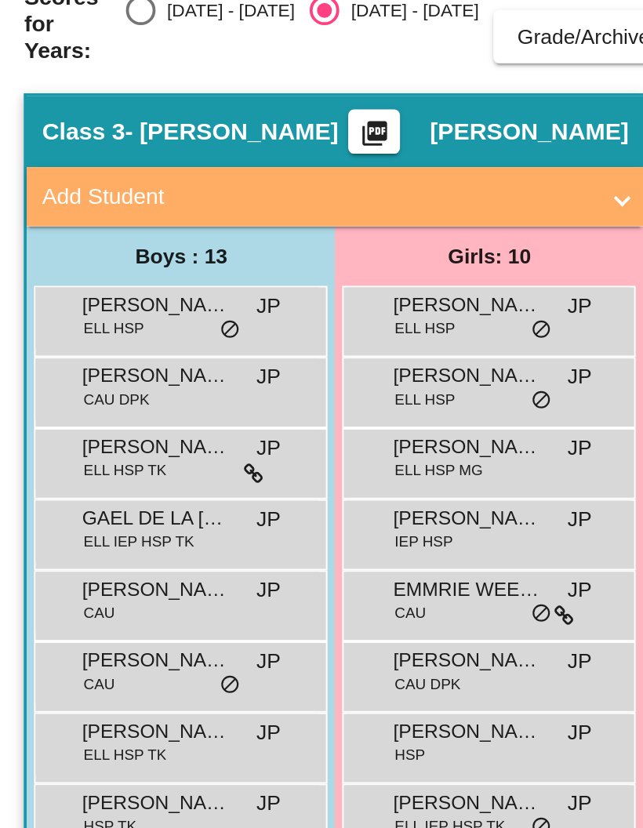
click at [75, 282] on span "[PERSON_NAME]" at bounding box center [82, 290] width 78 height 16
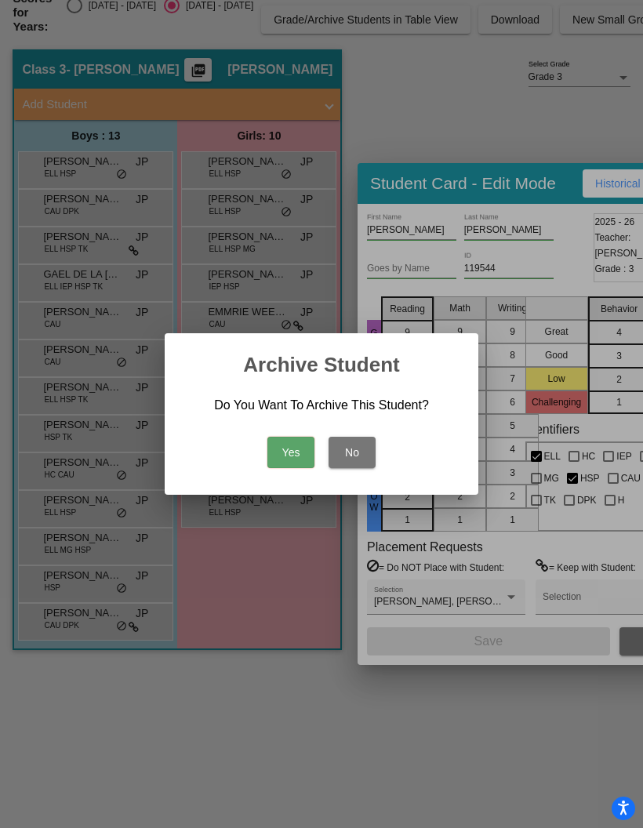
click at [349, 448] on button "No" at bounding box center [352, 452] width 47 height 31
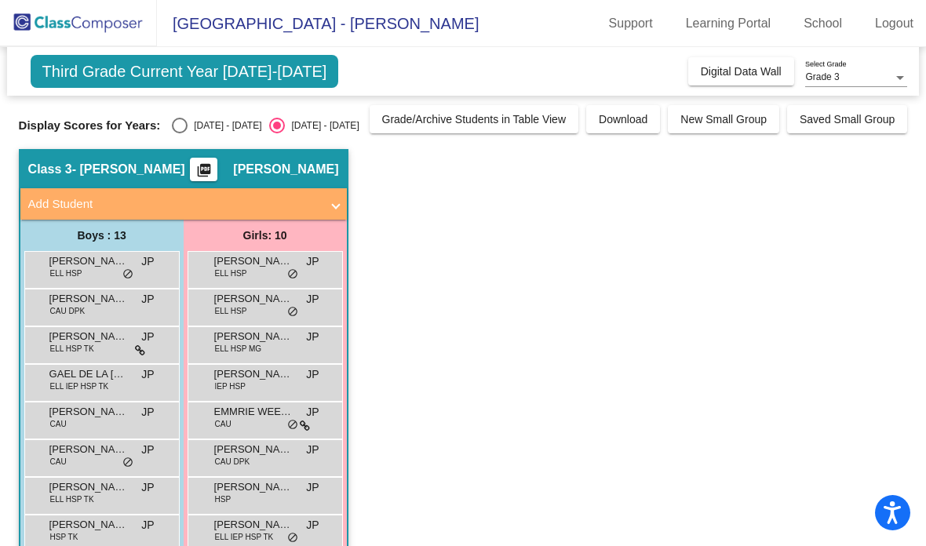
click at [643, 20] on link "Logout" at bounding box center [894, 23] width 64 height 25
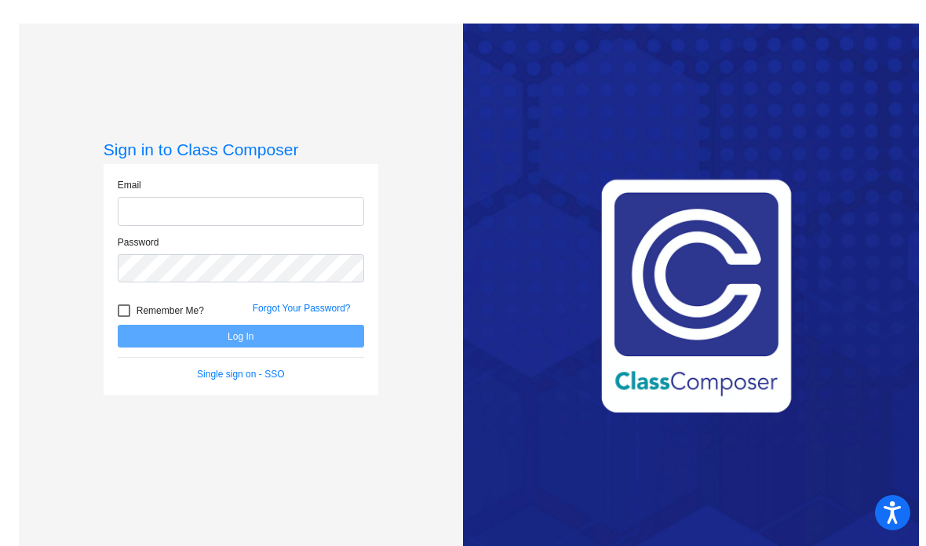
click at [290, 226] on input "email" at bounding box center [241, 211] width 246 height 29
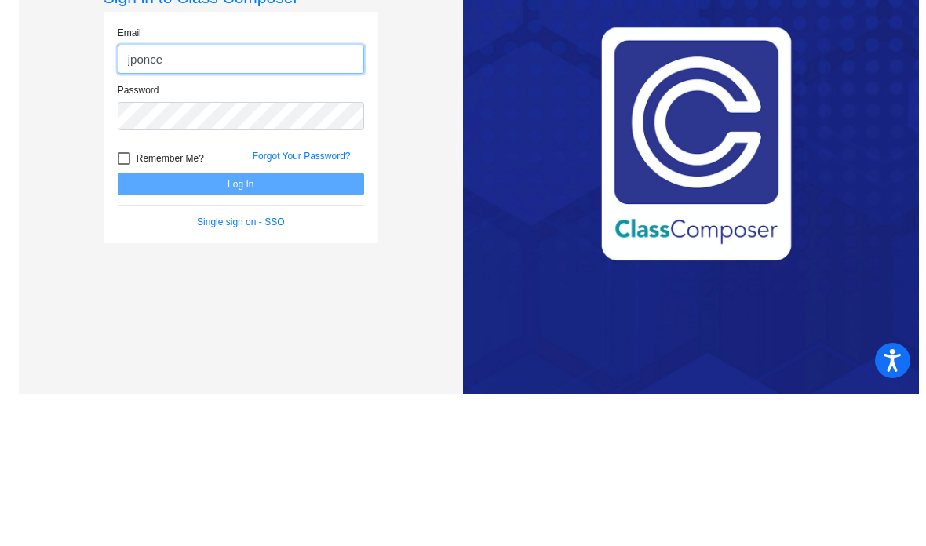
type input "[EMAIL_ADDRESS][DOMAIN_NAME]"
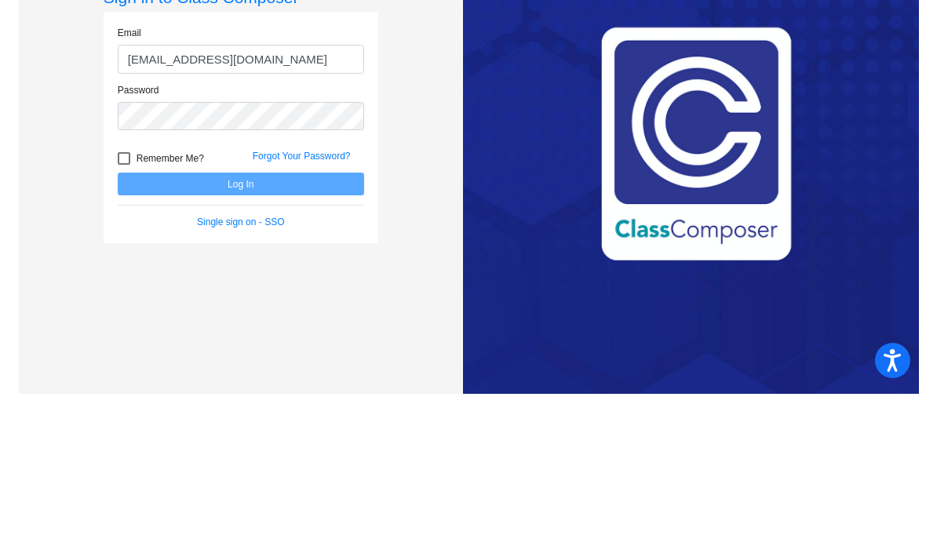
scroll to position [63, 0]
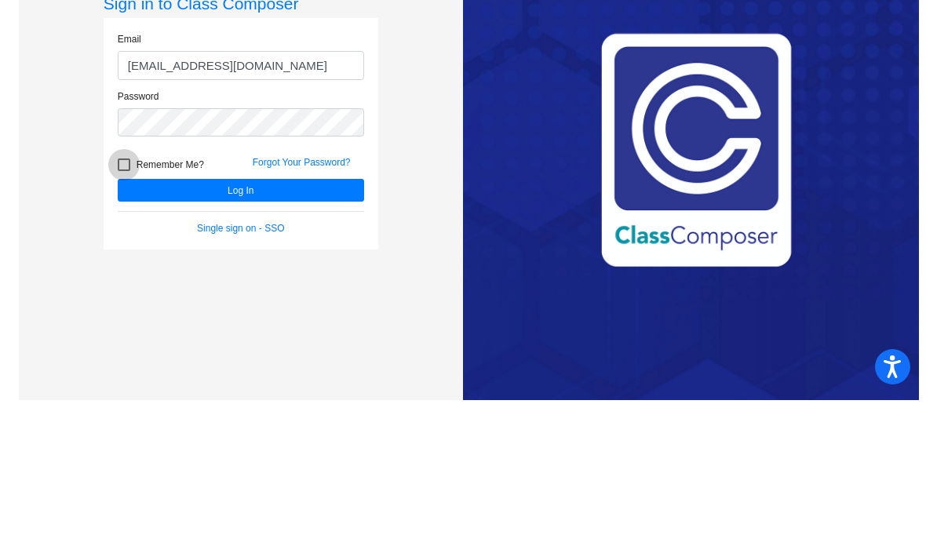
click at [137, 301] on span "Remember Me?" at bounding box center [170, 310] width 67 height 19
click at [124, 317] on input "Remember Me?" at bounding box center [123, 317] width 1 height 1
checkbox input "true"
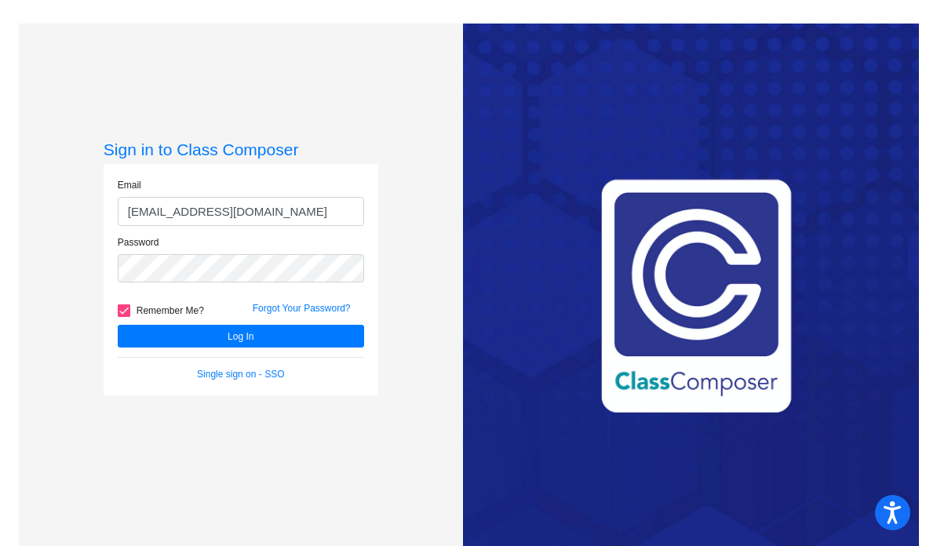
click at [266, 325] on button "Log In" at bounding box center [241, 336] width 246 height 23
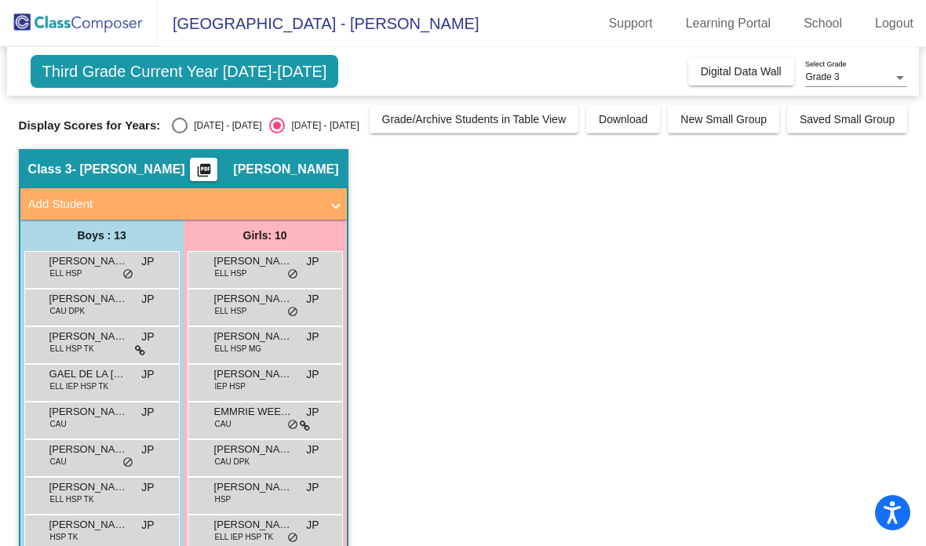
click at [84, 253] on span "[PERSON_NAME]" at bounding box center [88, 261] width 78 height 16
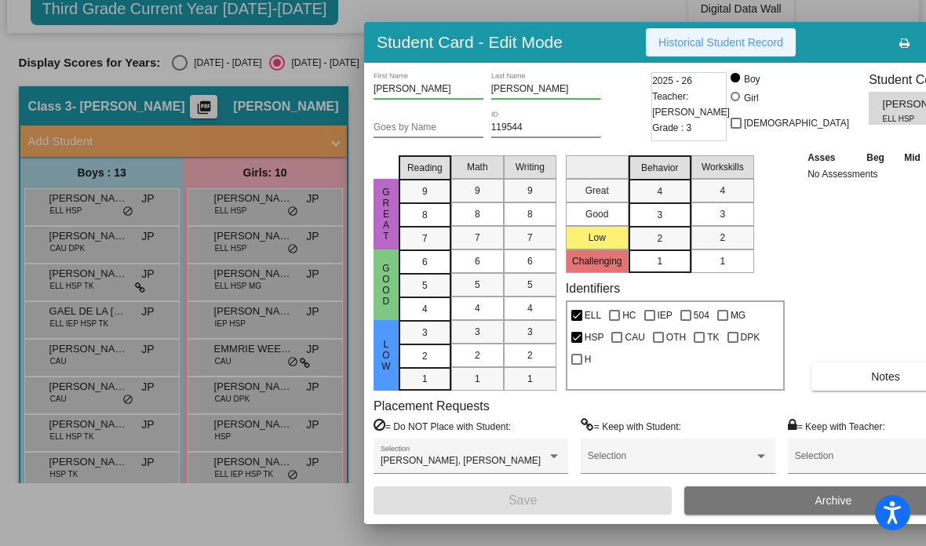
click at [643, 38] on span "Historical Student Record" at bounding box center [720, 42] width 125 height 13
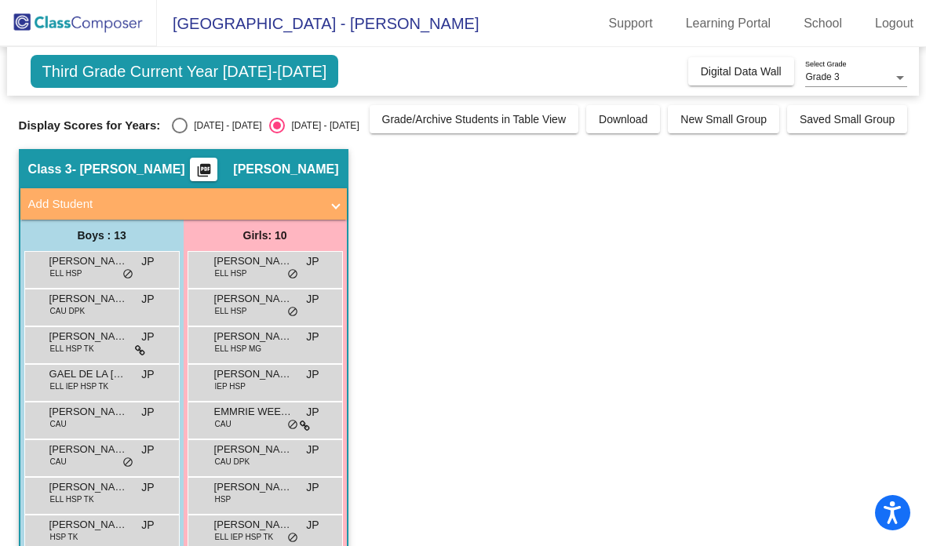
scroll to position [63, 0]
click at [89, 291] on span "[PERSON_NAME]" at bounding box center [88, 299] width 78 height 16
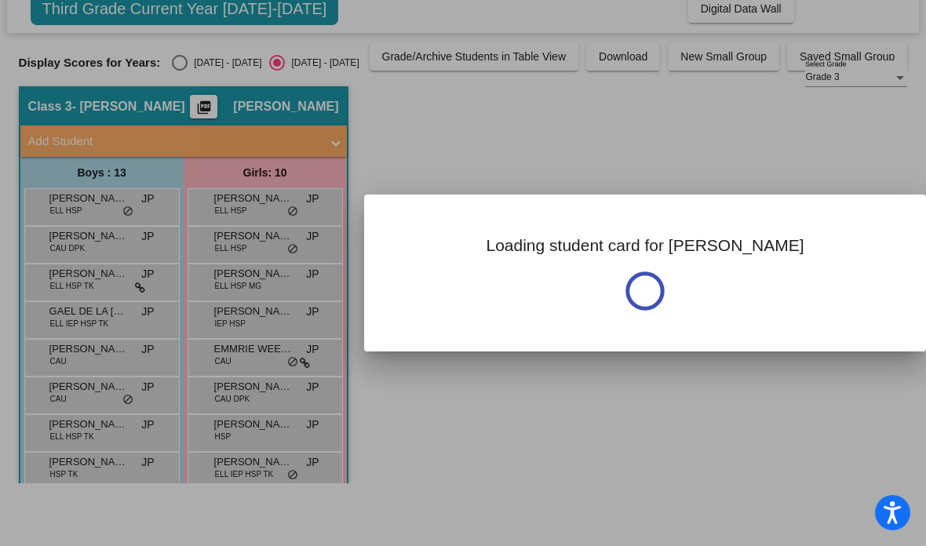
scroll to position [0, 0]
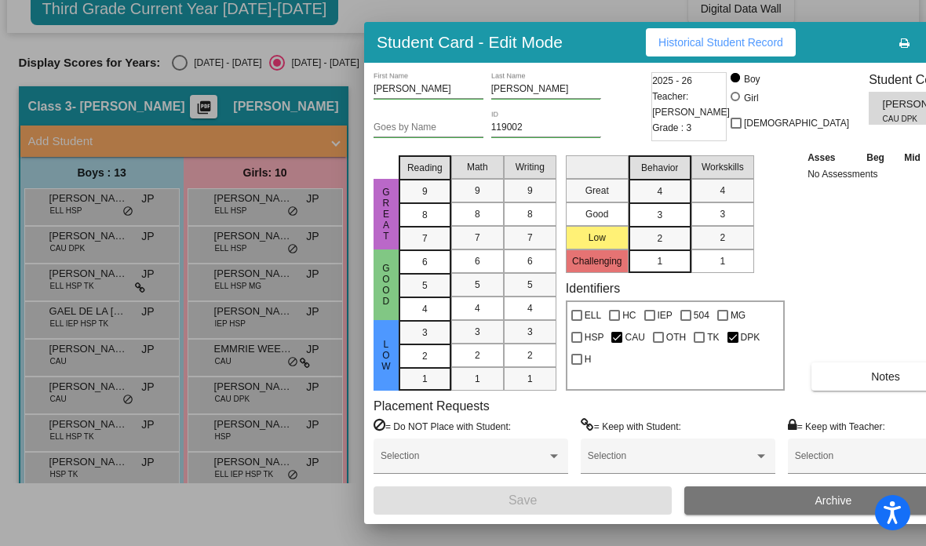
click at [643, 41] on span "Historical Student Record" at bounding box center [720, 42] width 125 height 13
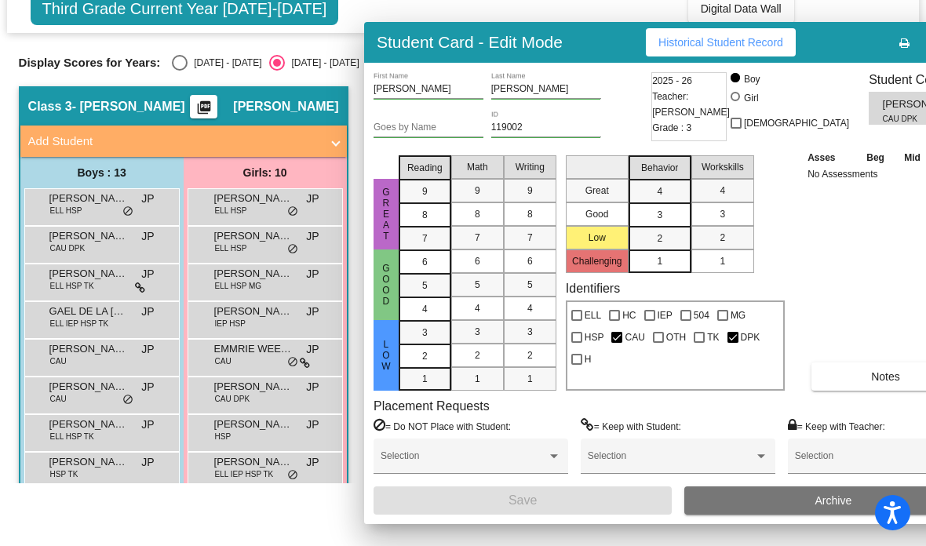
scroll to position [63, 0]
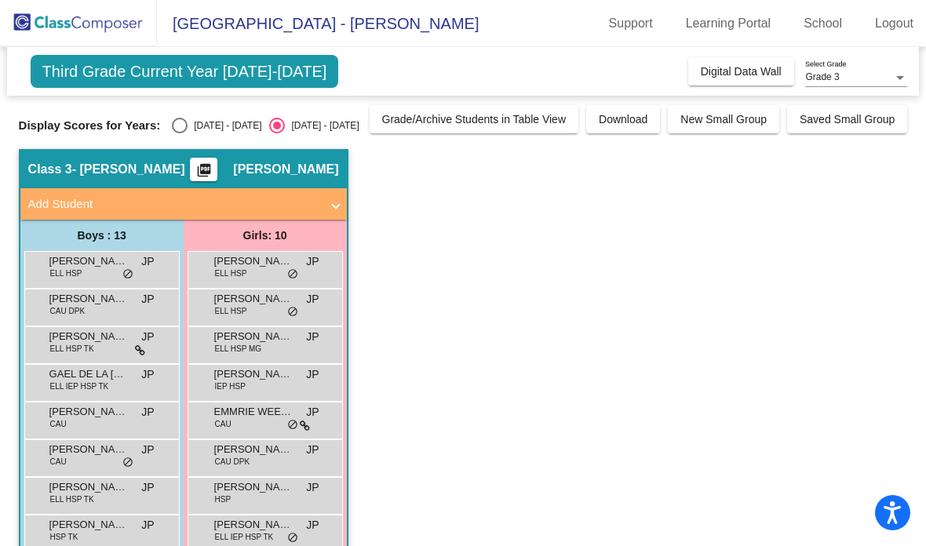
click at [71, 329] on span "[PERSON_NAME]" at bounding box center [88, 337] width 78 height 16
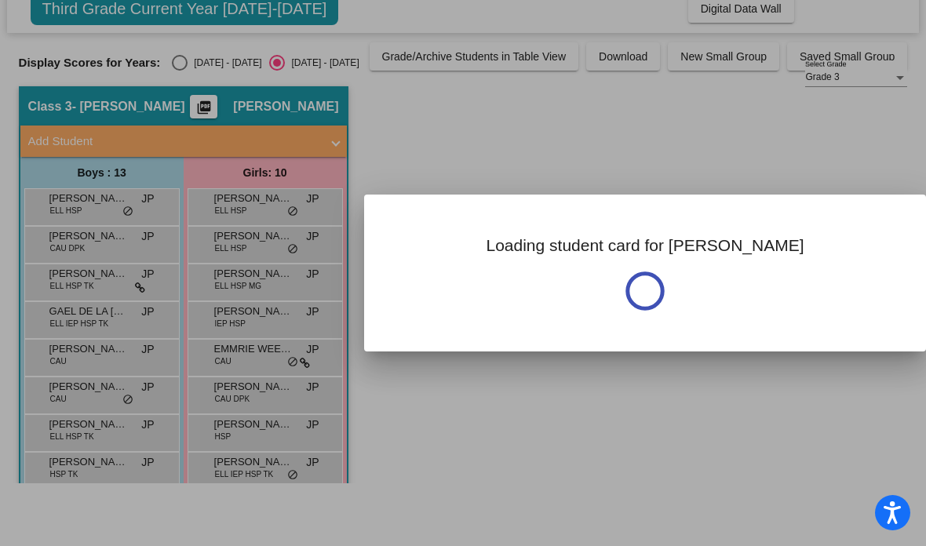
scroll to position [0, 0]
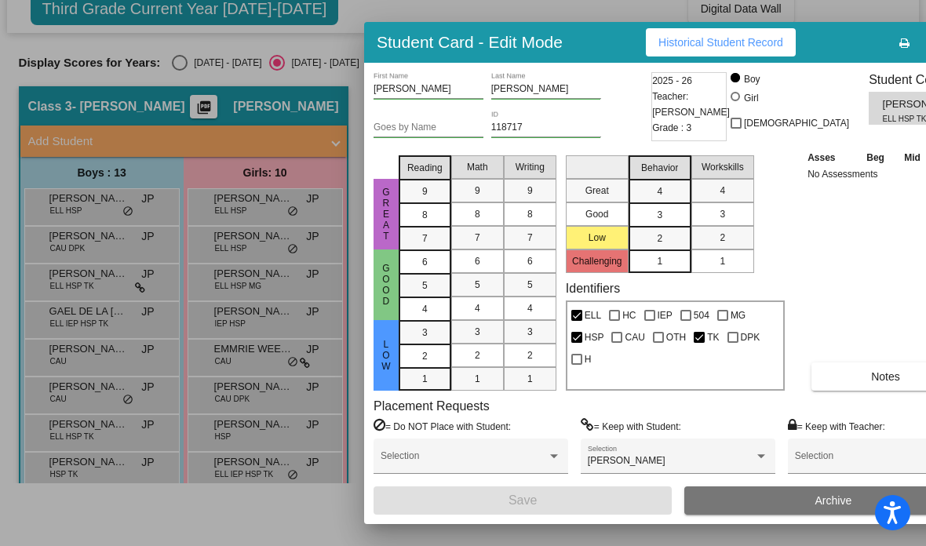
click at [643, 42] on span "Historical Student Record" at bounding box center [720, 42] width 125 height 13
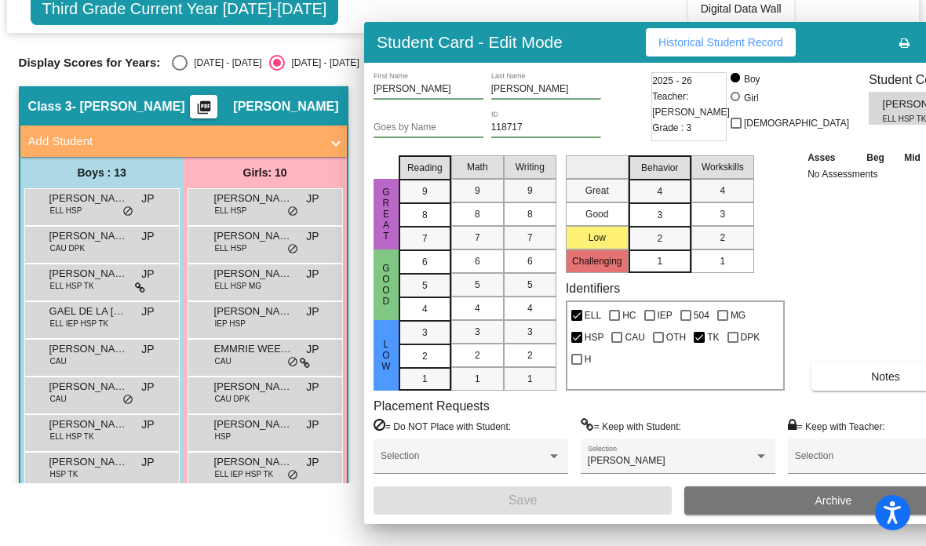
scroll to position [63, 0]
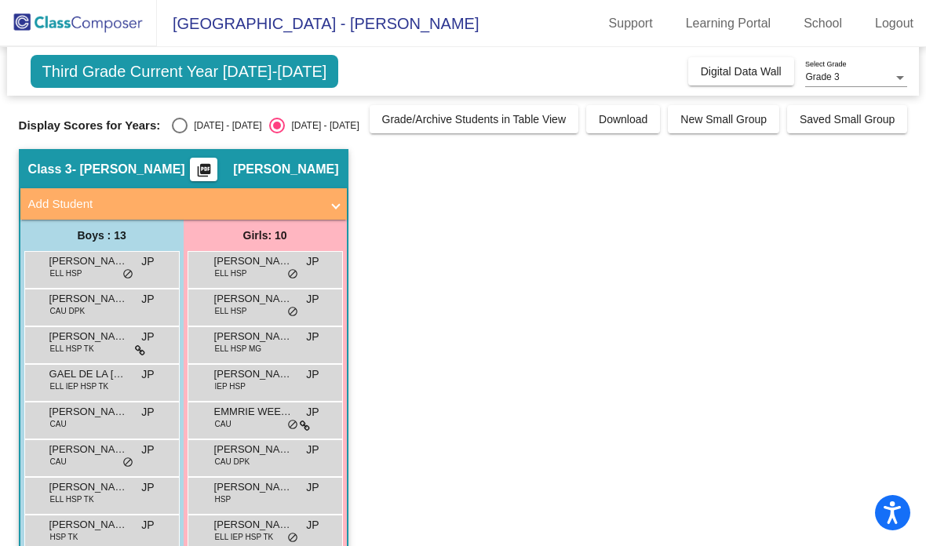
click at [72, 366] on span "GAEL DE LA [PERSON_NAME]" at bounding box center [88, 374] width 78 height 16
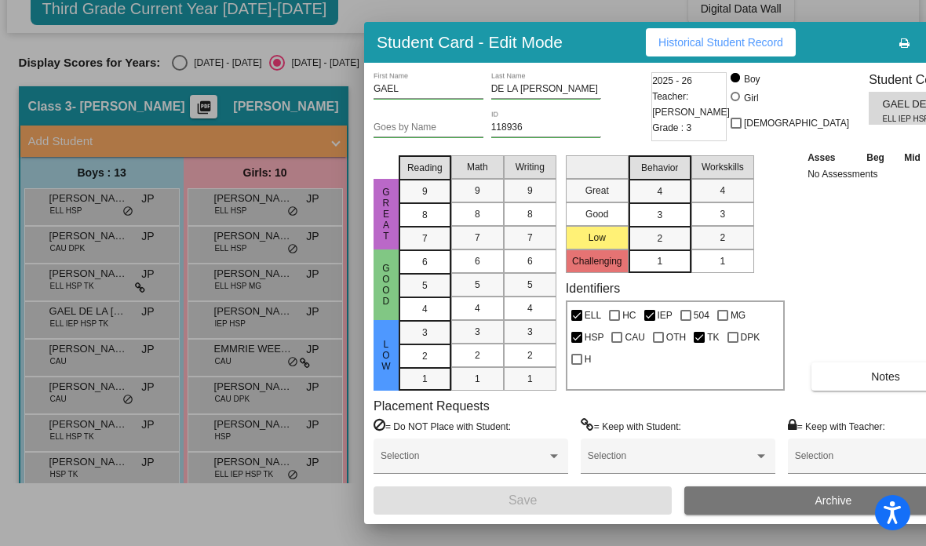
click at [643, 40] on span "Historical Student Record" at bounding box center [720, 42] width 125 height 13
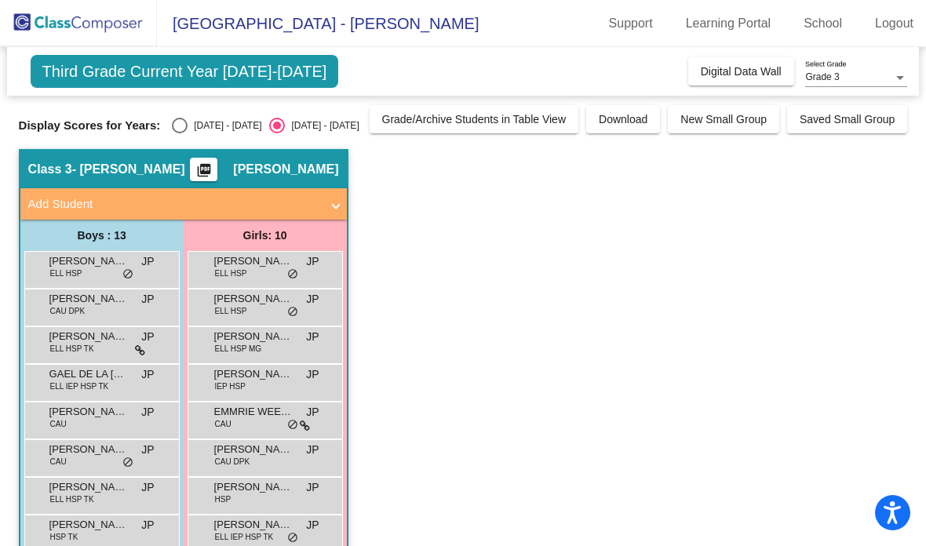
click at [73, 402] on div "[PERSON_NAME] CAU JP lock do_not_disturb_alt" at bounding box center [100, 418] width 150 height 32
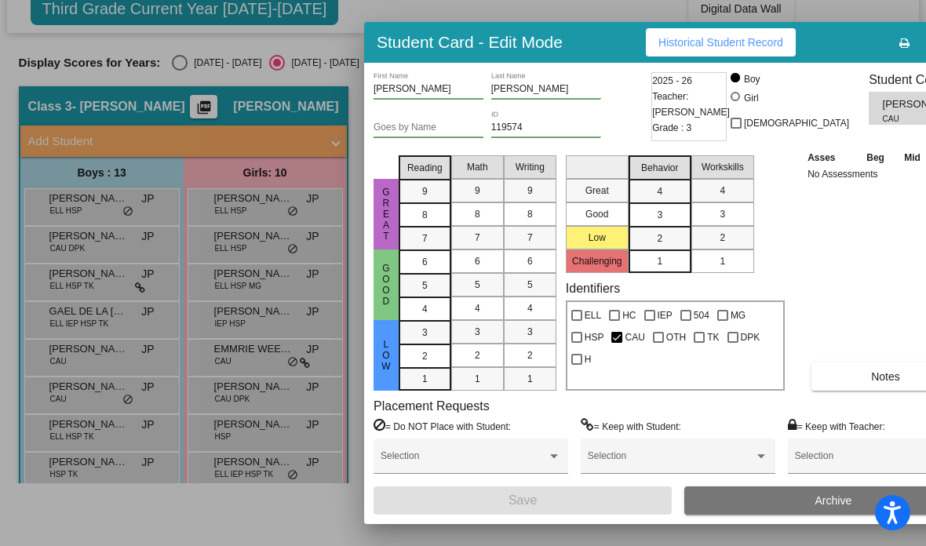
click at [643, 42] on span "Historical Student Record" at bounding box center [720, 42] width 125 height 13
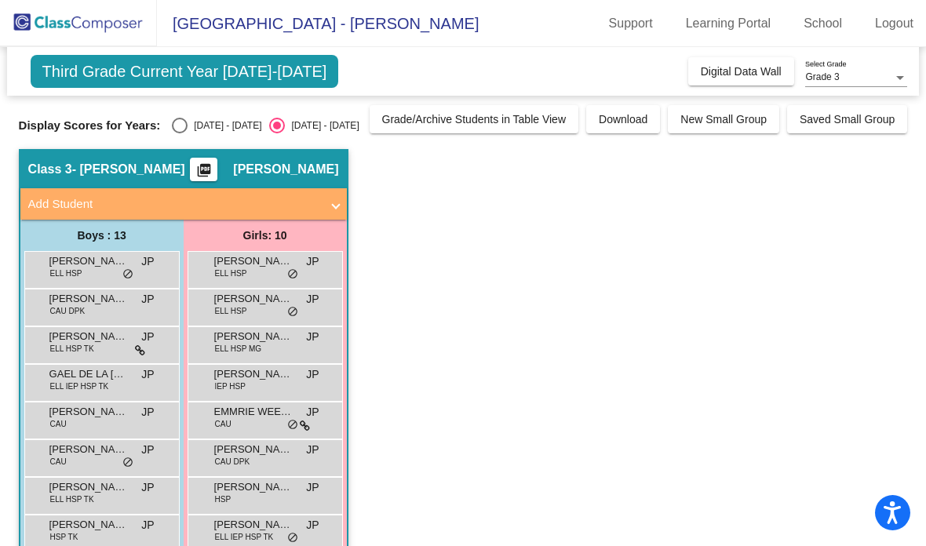
scroll to position [63, 0]
click at [53, 456] on span "CAU" at bounding box center [58, 462] width 16 height 12
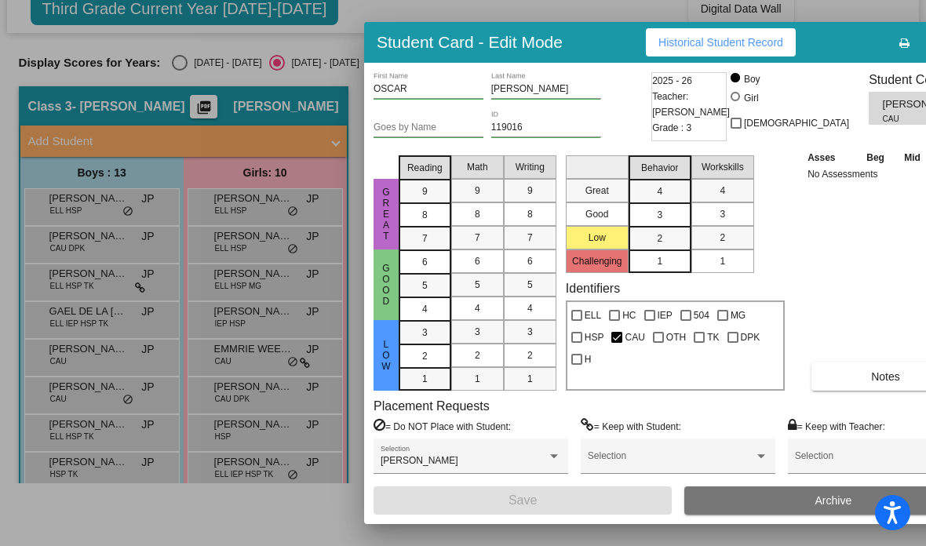
click at [643, 40] on span "Historical Student Record" at bounding box center [720, 42] width 125 height 13
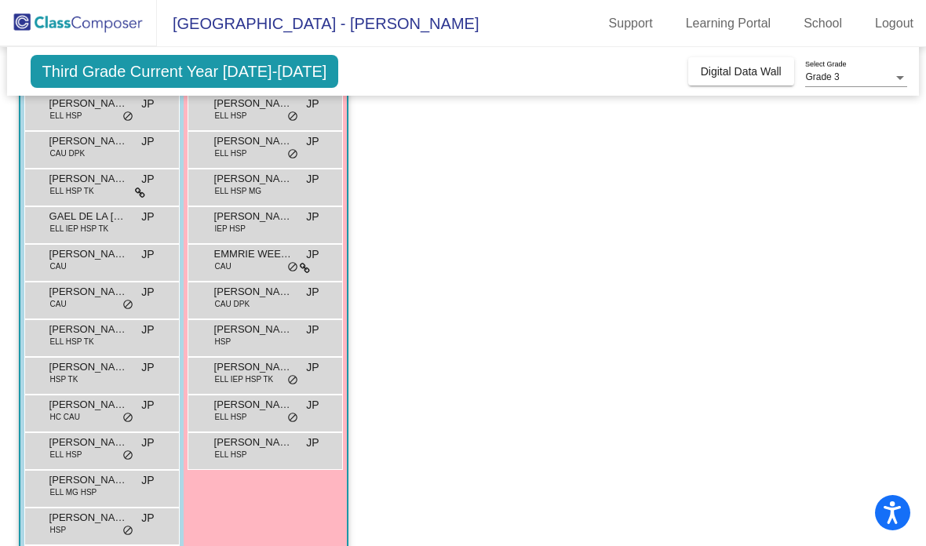
scroll to position [157, 0]
click at [64, 337] on span "ELL HSP TK" at bounding box center [72, 343] width 44 height 12
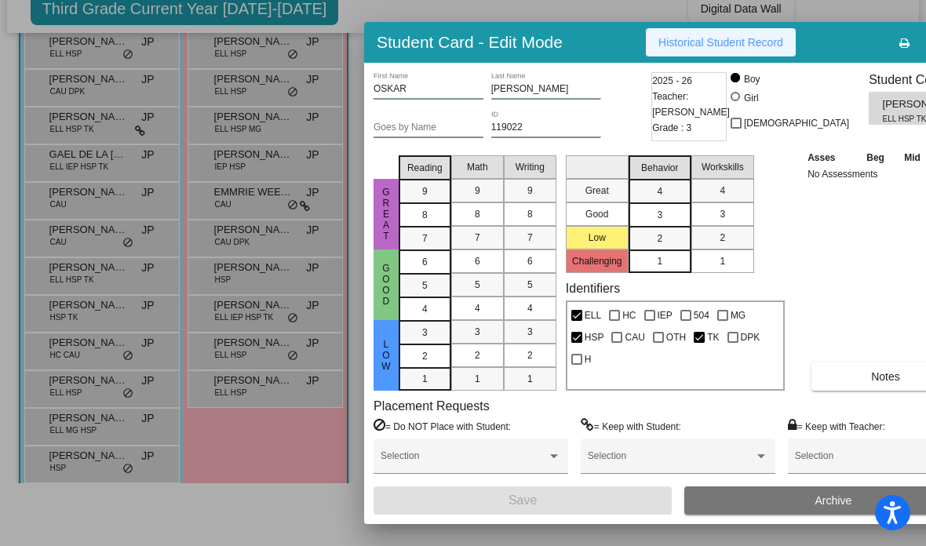
click at [643, 42] on span "Historical Student Record" at bounding box center [720, 42] width 125 height 13
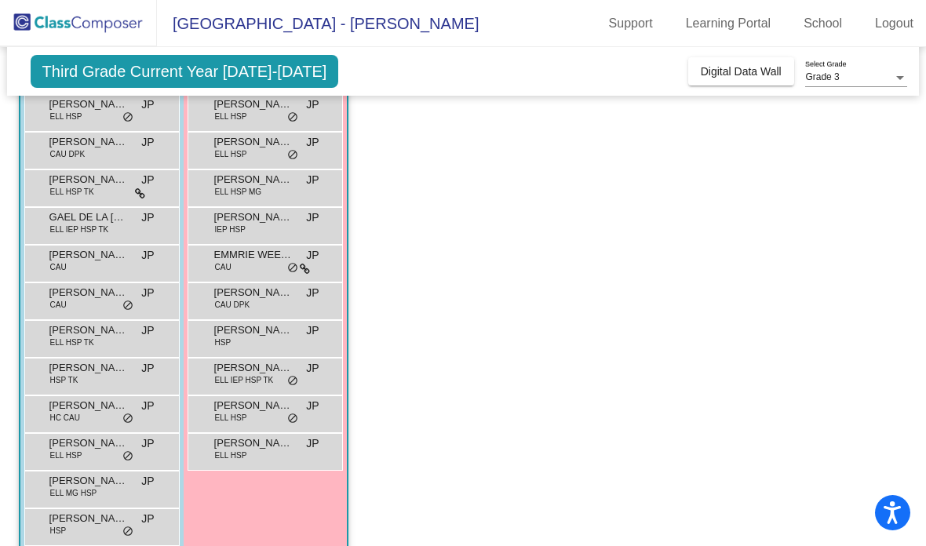
scroll to position [63, 0]
click at [60, 360] on span "[PERSON_NAME]" at bounding box center [88, 368] width 78 height 16
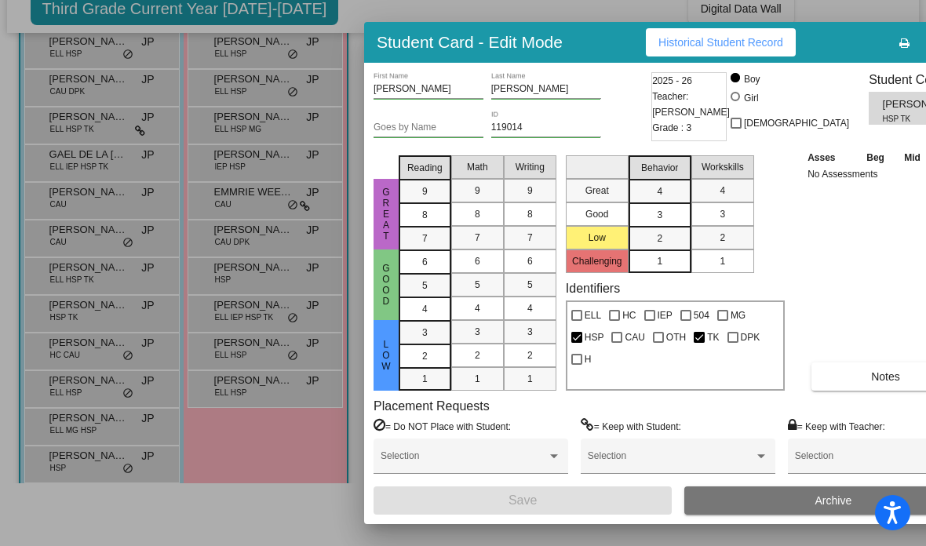
click at [643, 44] on span "Historical Student Record" at bounding box center [720, 42] width 125 height 13
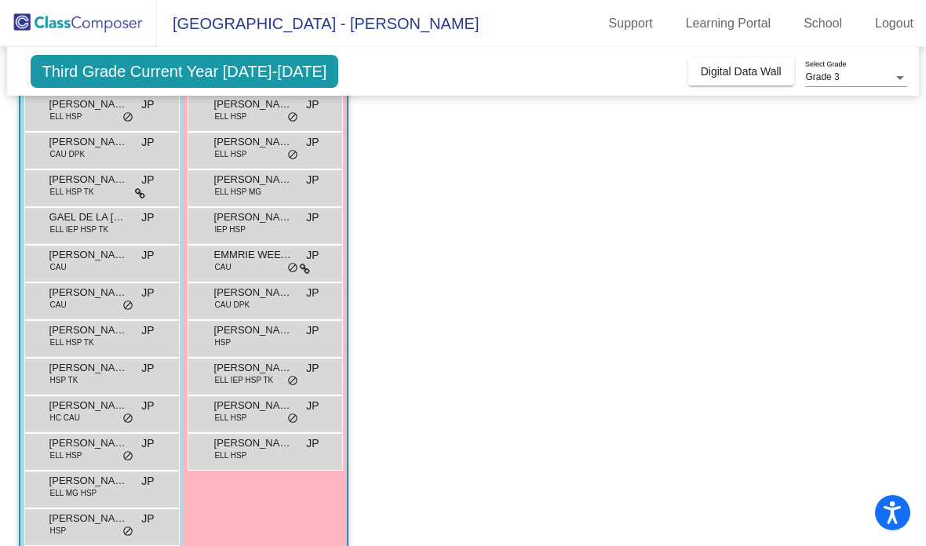
scroll to position [63, 0]
click at [66, 398] on span "[PERSON_NAME]" at bounding box center [88, 406] width 78 height 16
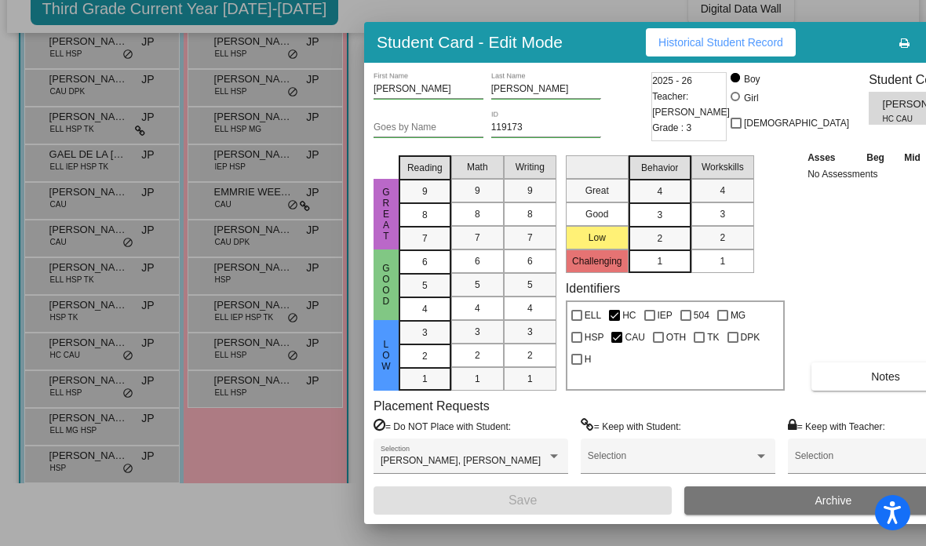
click at [643, 46] on span "Historical Student Record" at bounding box center [720, 42] width 125 height 13
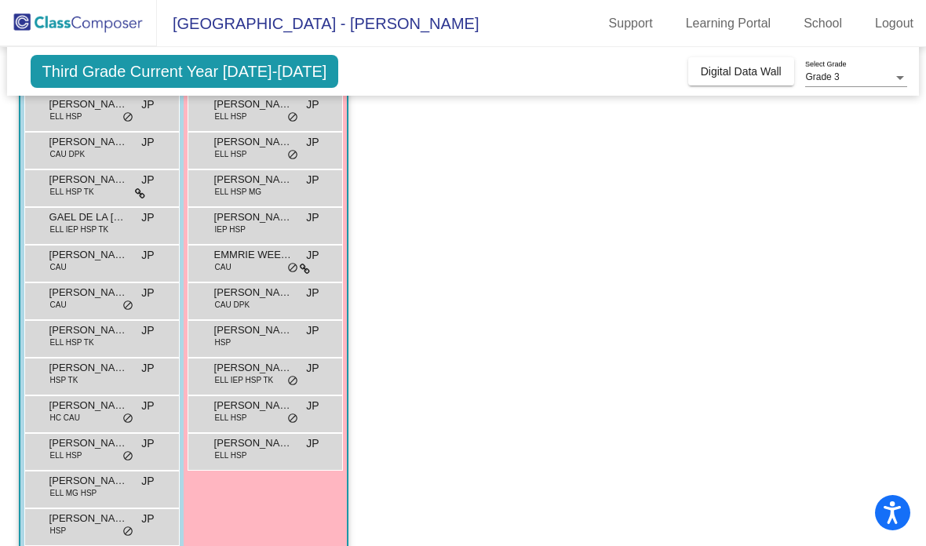
scroll to position [63, 0]
click at [65, 435] on span "[PERSON_NAME]" at bounding box center [88, 443] width 78 height 16
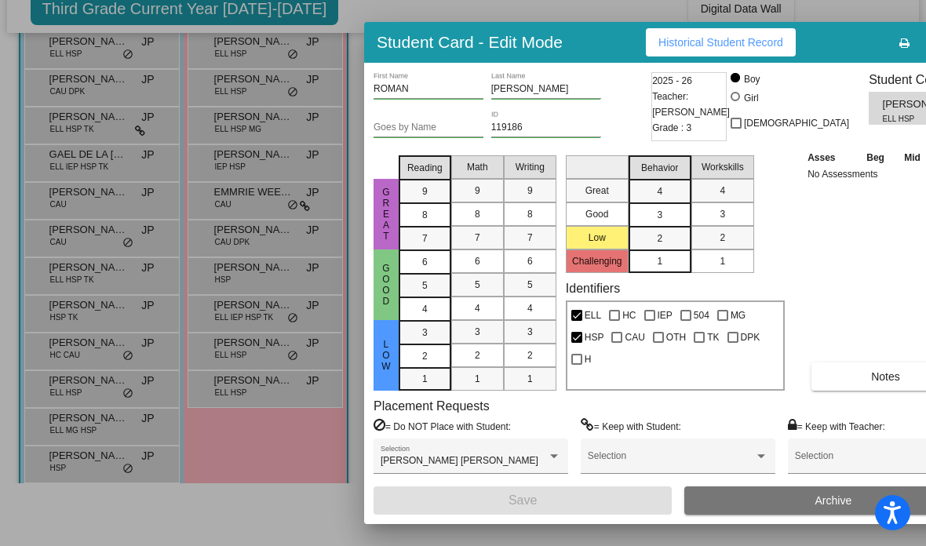
click at [643, 41] on span "Historical Student Record" at bounding box center [720, 42] width 125 height 13
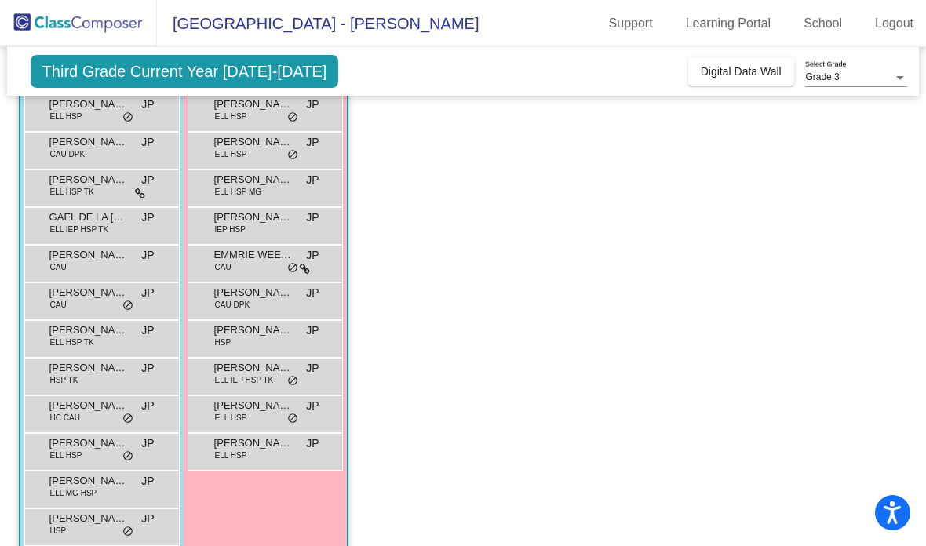
click at [68, 473] on span "[PERSON_NAME][GEOGRAPHIC_DATA]" at bounding box center [88, 481] width 78 height 16
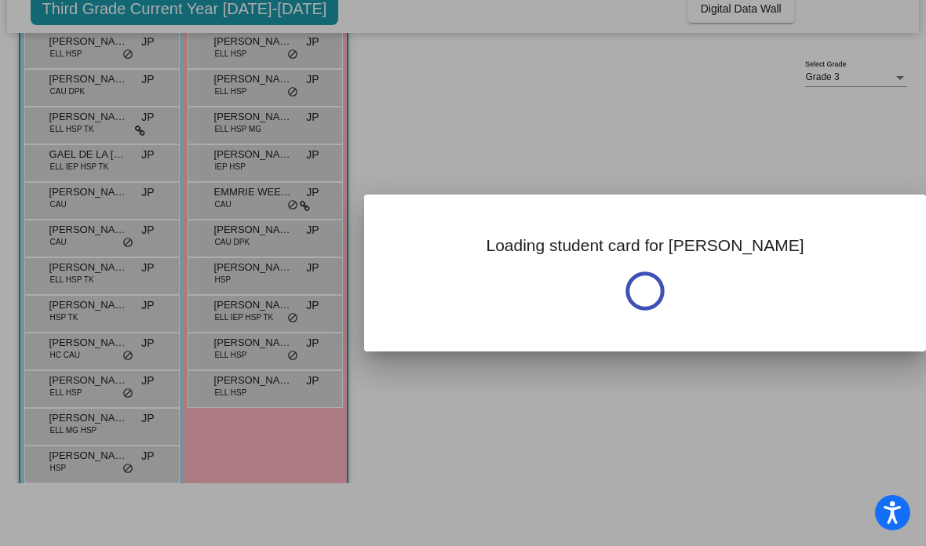
scroll to position [0, 0]
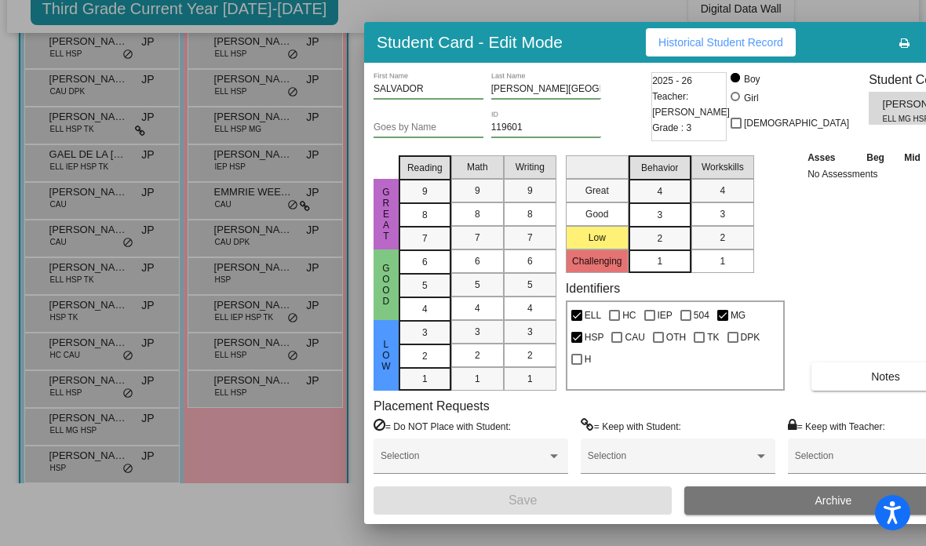
click at [643, 41] on span "Historical Student Record" at bounding box center [720, 42] width 125 height 13
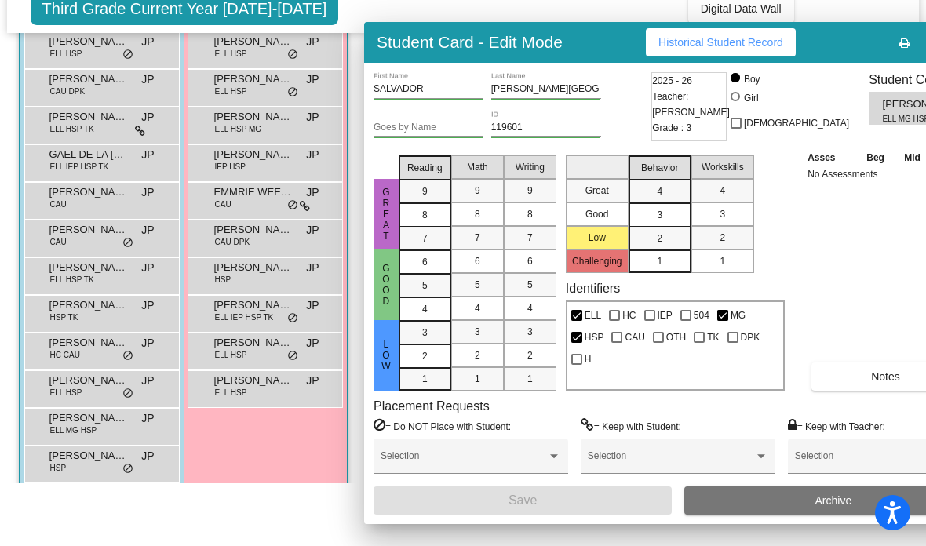
scroll to position [63, 0]
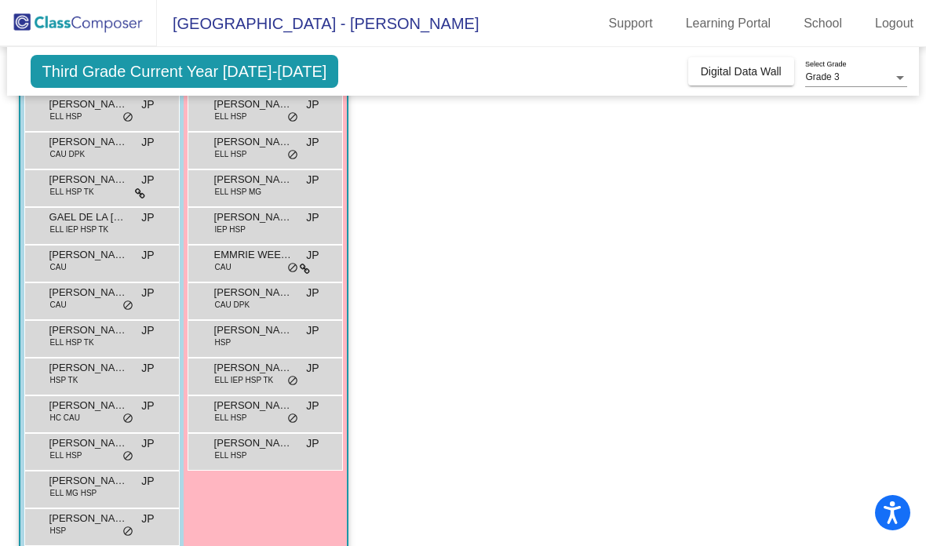
click at [68, 511] on span "[PERSON_NAME]" at bounding box center [88, 519] width 78 height 16
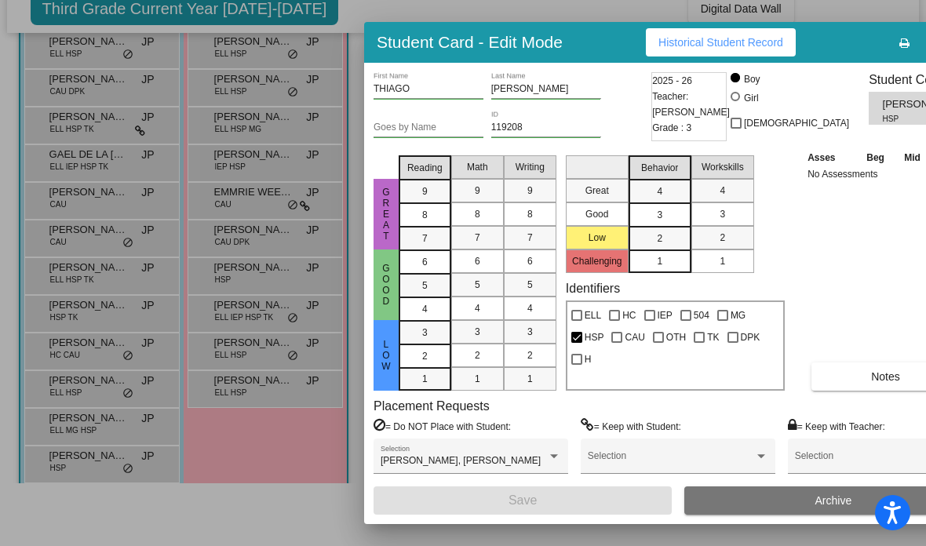
click at [643, 38] on span "Historical Student Record" at bounding box center [720, 42] width 125 height 13
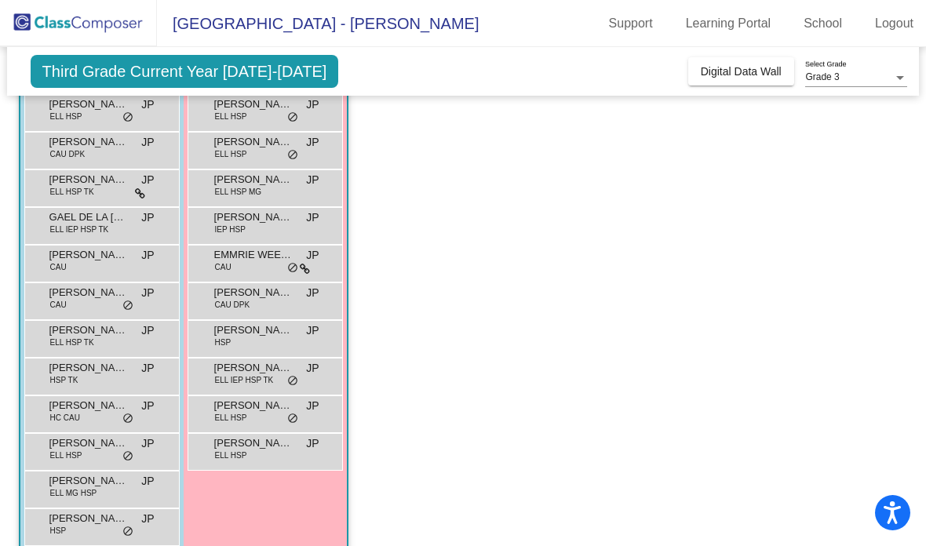
scroll to position [63, 0]
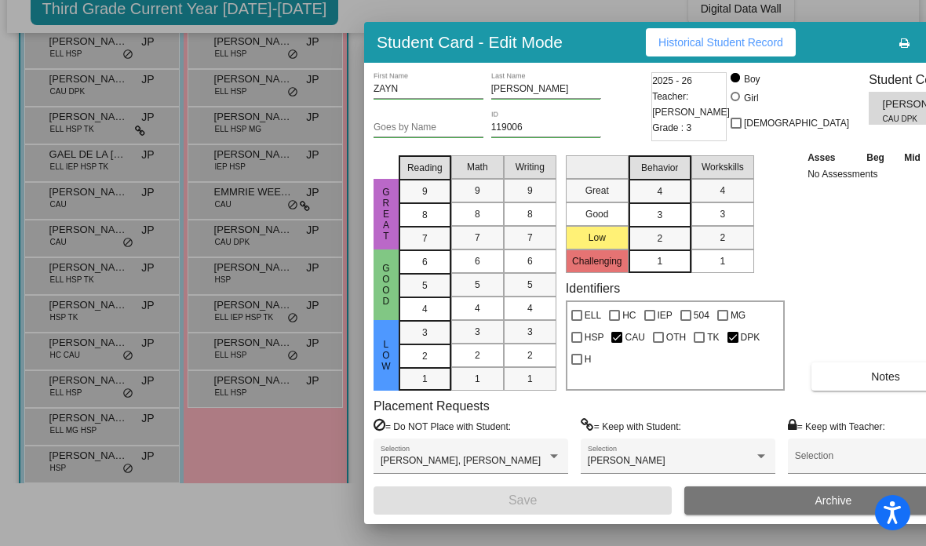
click at [643, 45] on span "Historical Student Record" at bounding box center [720, 42] width 125 height 13
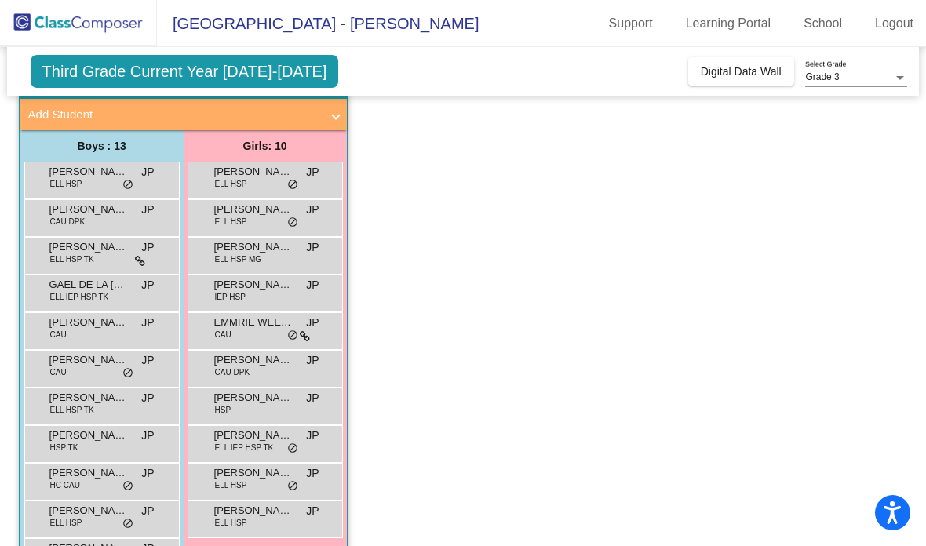
scroll to position [93, 0]
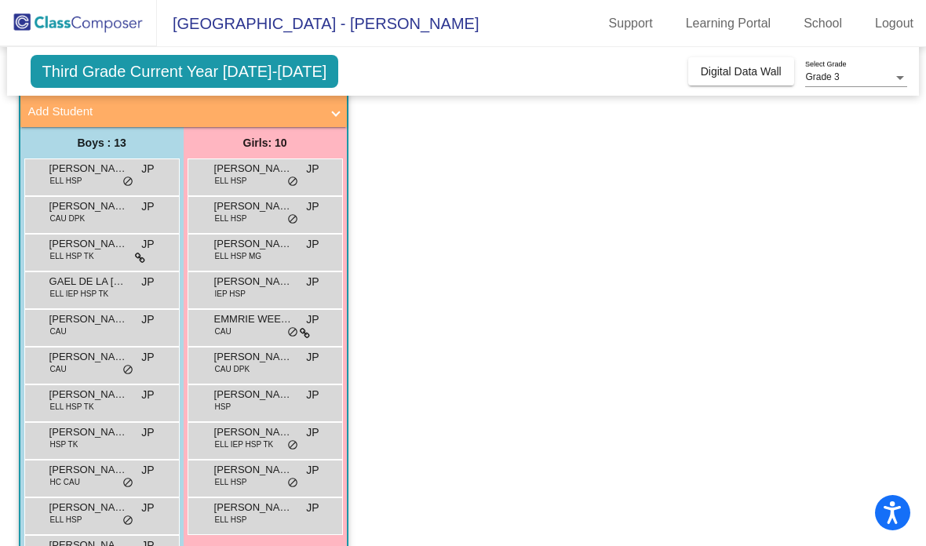
click at [239, 175] on span "ELL HSP" at bounding box center [231, 181] width 32 height 12
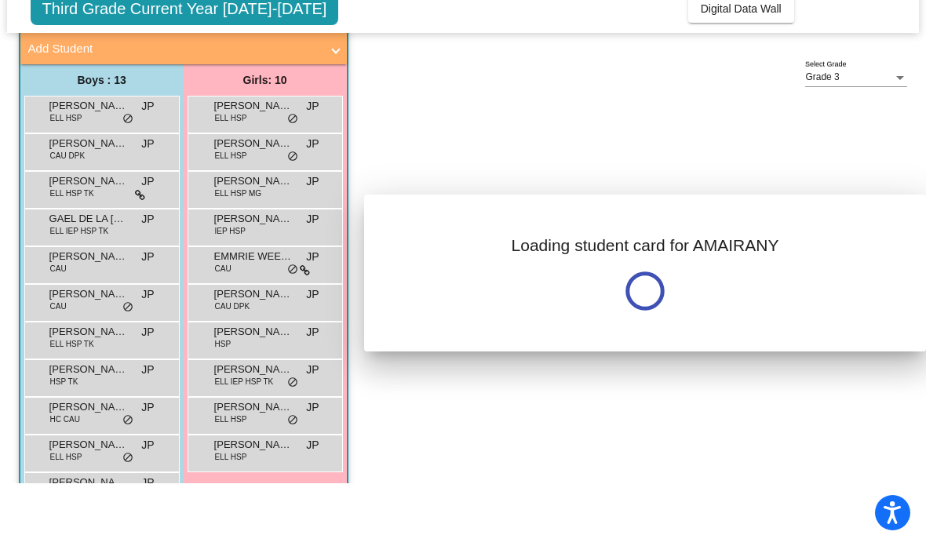
scroll to position [0, 0]
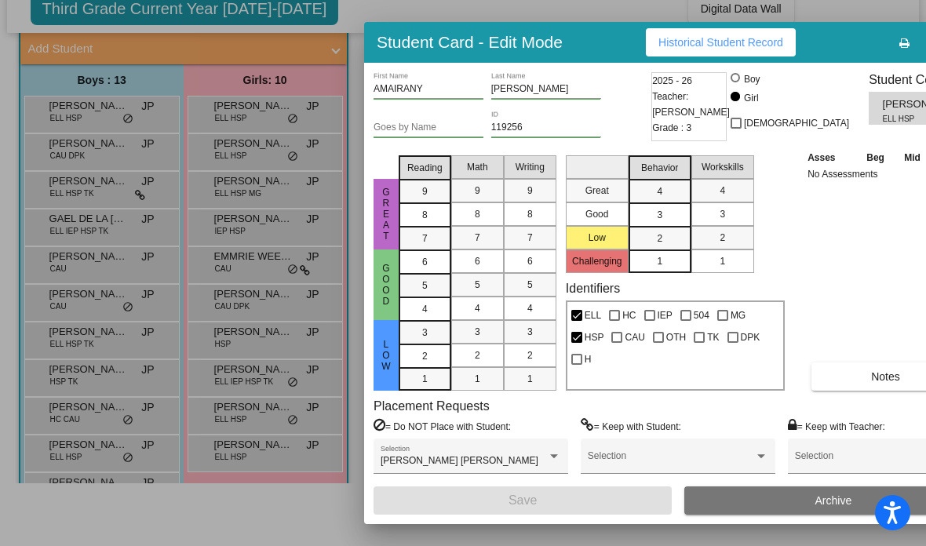
click at [643, 46] on span "Historical Student Record" at bounding box center [720, 42] width 125 height 13
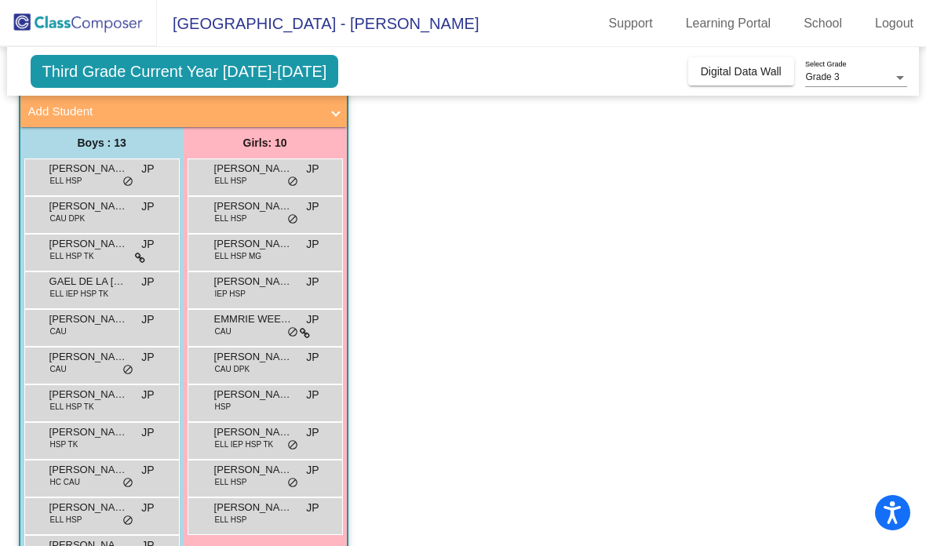
scroll to position [63, 0]
click at [242, 213] on span "ELL HSP" at bounding box center [231, 219] width 32 height 12
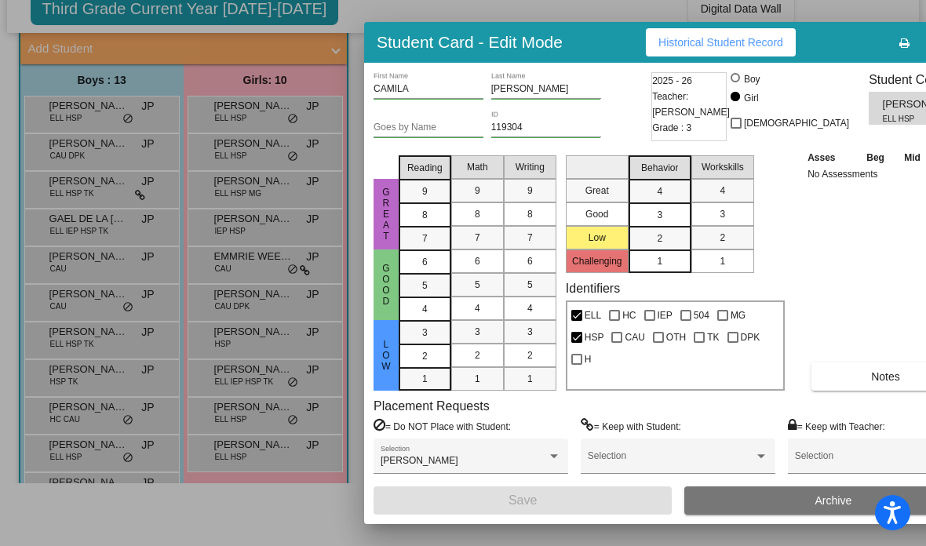
click at [643, 40] on span "Historical Student Record" at bounding box center [720, 42] width 125 height 13
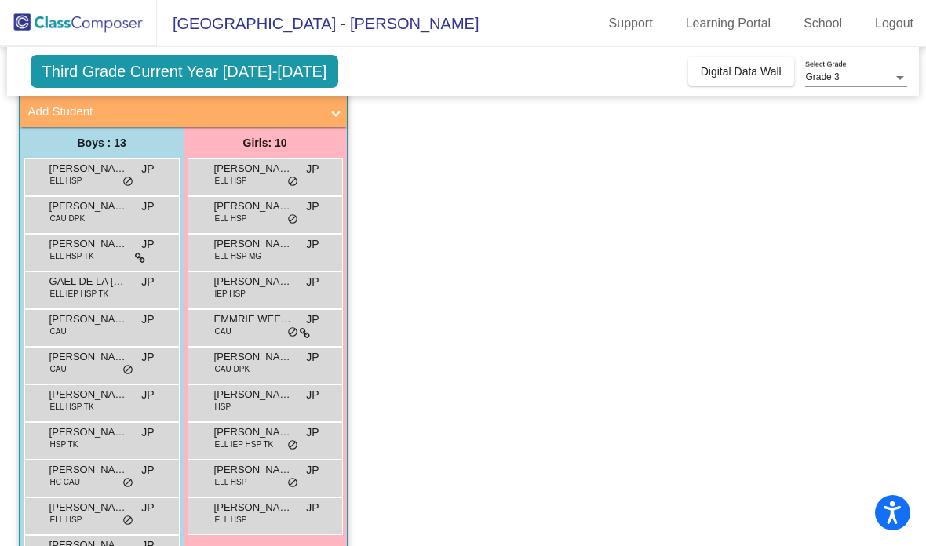
scroll to position [63, 0]
click at [246, 236] on span "[PERSON_NAME]" at bounding box center [253, 244] width 78 height 16
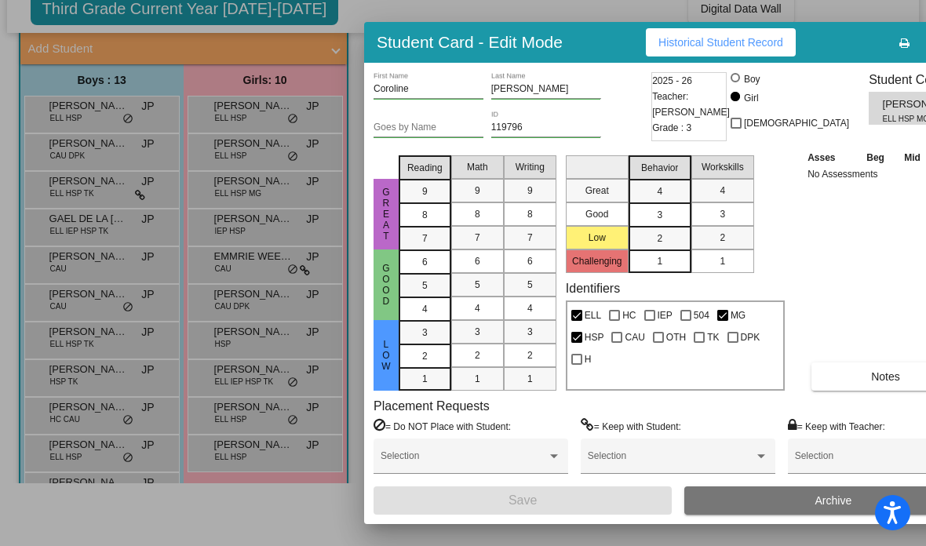
click at [643, 45] on span "Historical Student Record" at bounding box center [720, 42] width 125 height 13
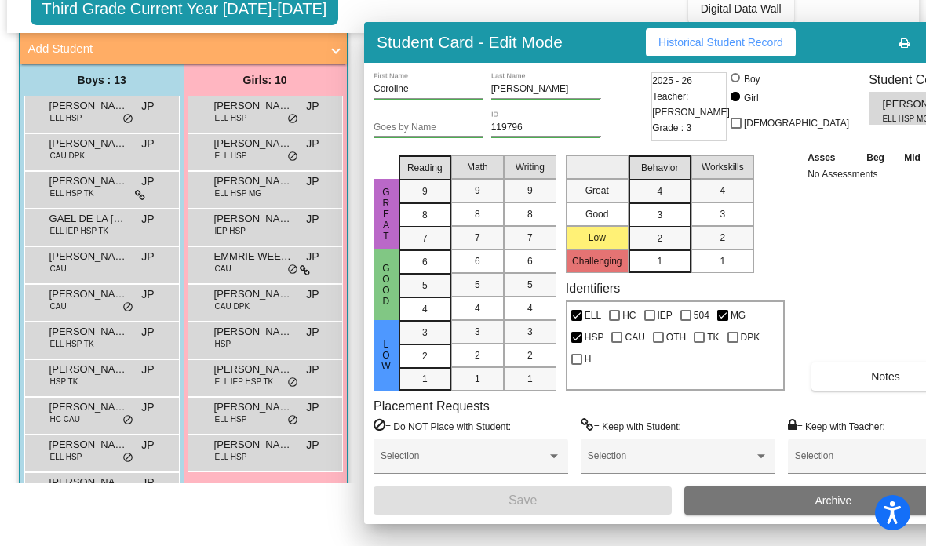
scroll to position [63, 0]
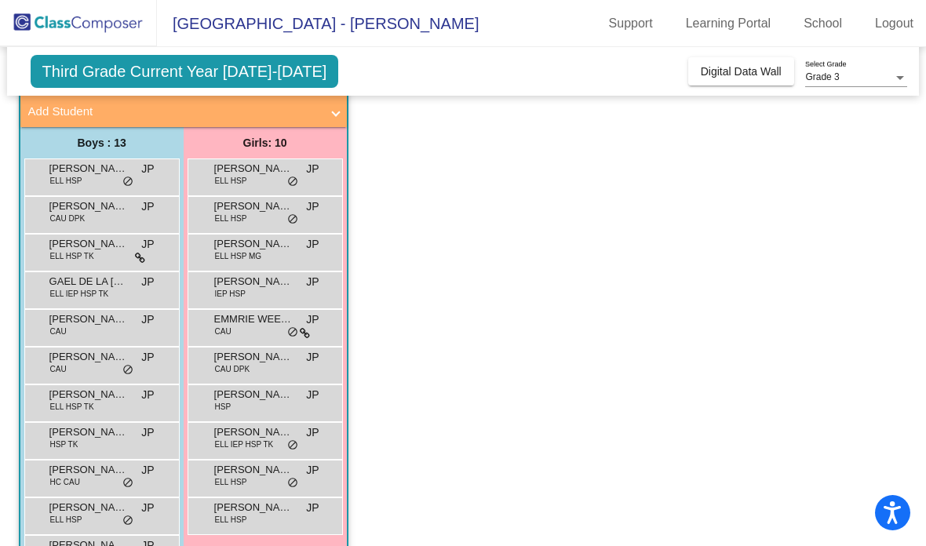
click at [242, 274] on span "[PERSON_NAME]" at bounding box center [253, 282] width 78 height 16
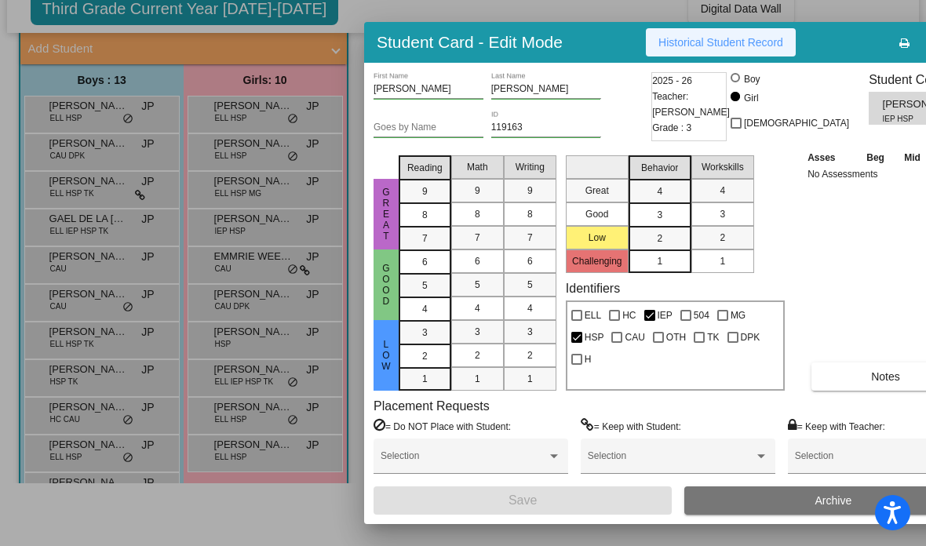
click at [643, 46] on span "Historical Student Record" at bounding box center [720, 42] width 125 height 13
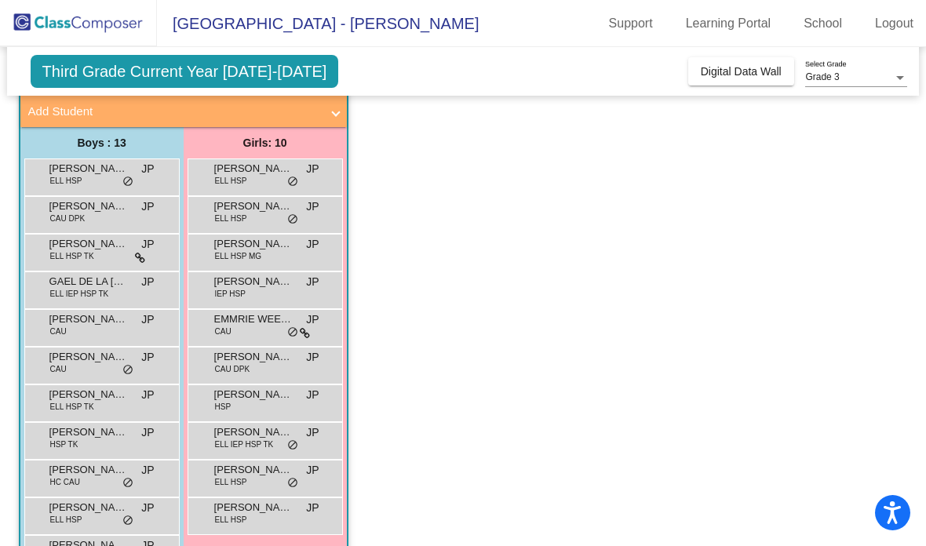
click at [240, 311] on span "EMMRIE WEEKS" at bounding box center [253, 319] width 78 height 16
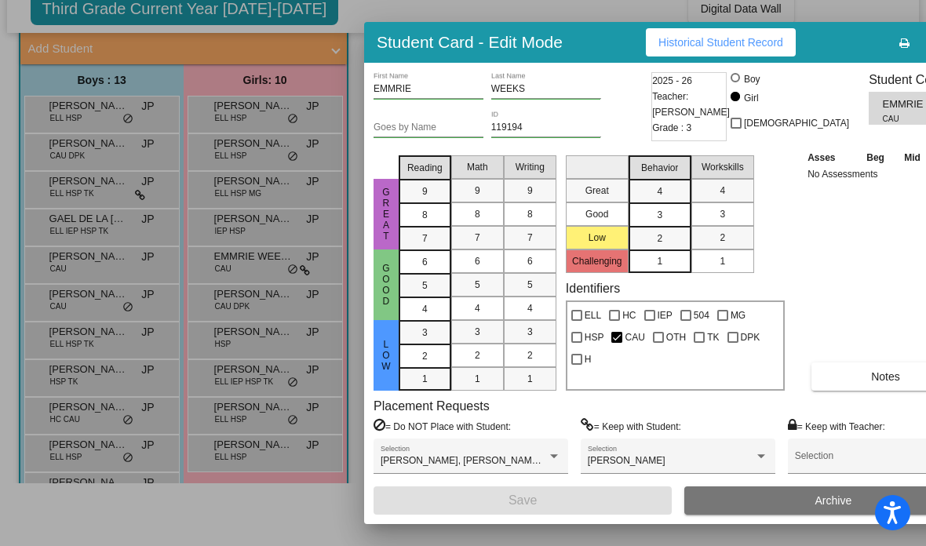
click at [643, 40] on span "Historical Student Record" at bounding box center [720, 42] width 125 height 13
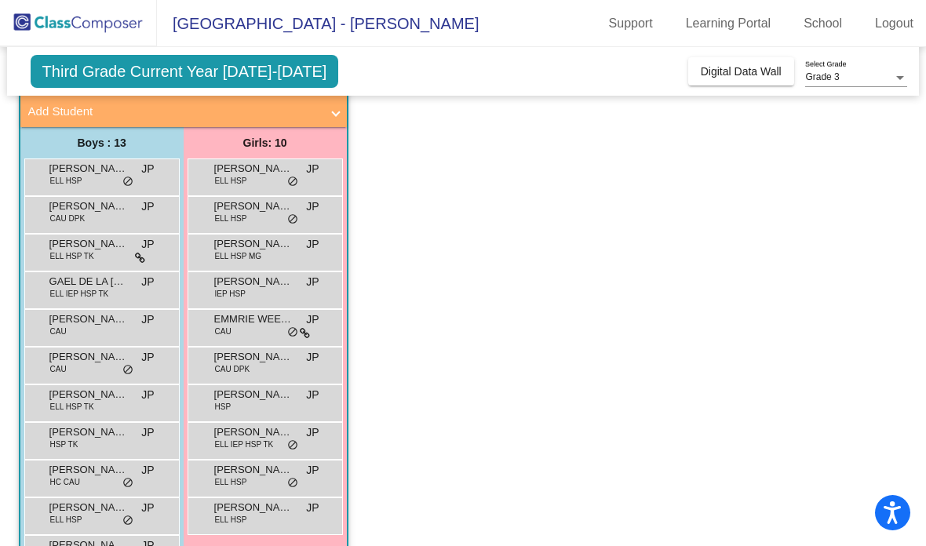
scroll to position [63, 0]
click at [242, 349] on span "[PERSON_NAME]" at bounding box center [253, 357] width 78 height 16
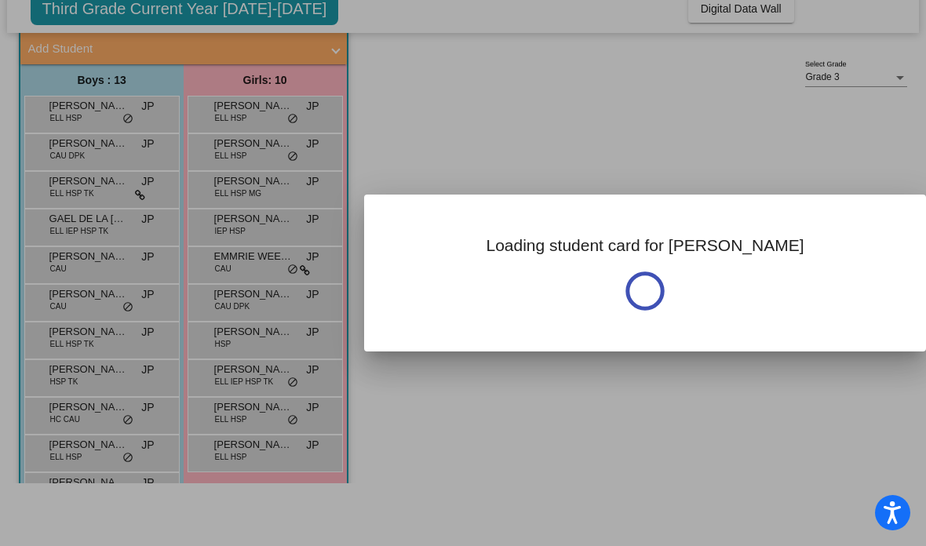
scroll to position [0, 0]
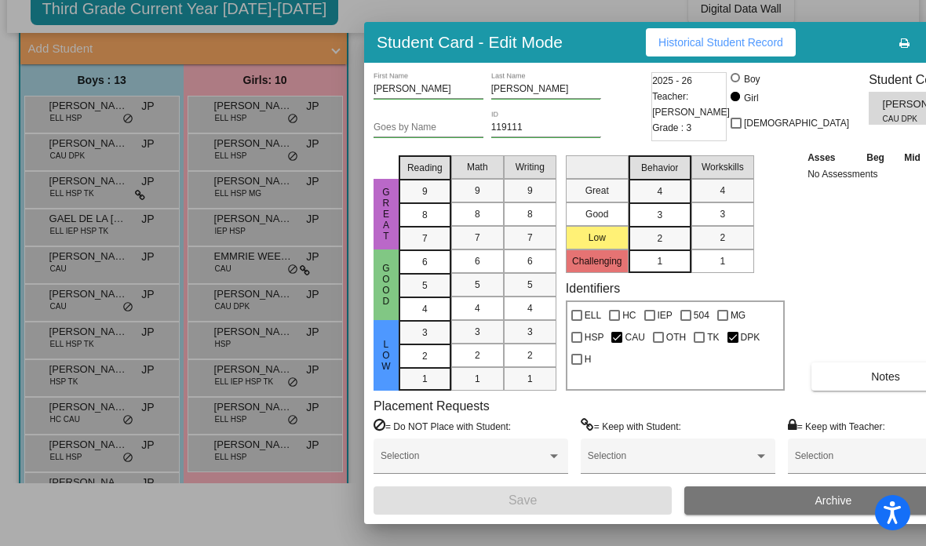
click at [643, 42] on span "Historical Student Record" at bounding box center [720, 42] width 125 height 13
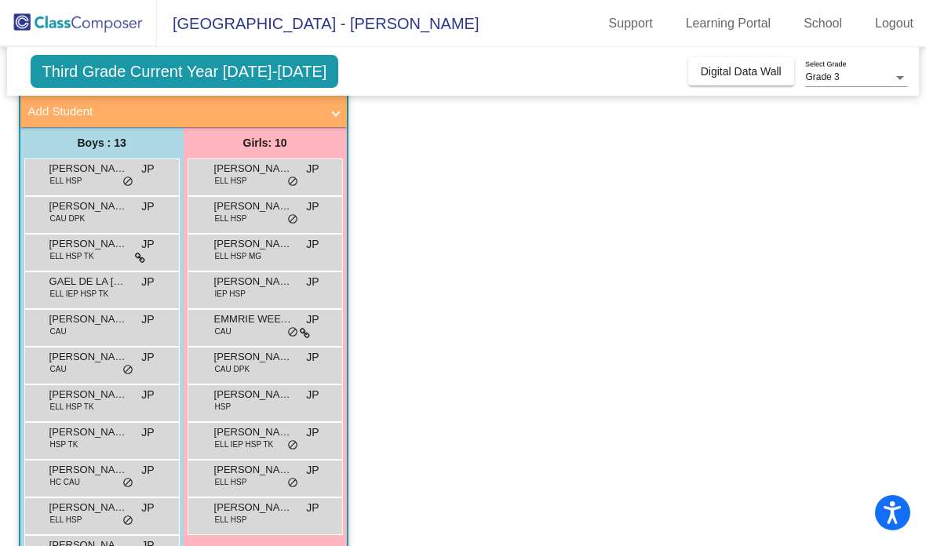
scroll to position [63, 0]
click at [239, 387] on span "[PERSON_NAME]" at bounding box center [253, 395] width 78 height 16
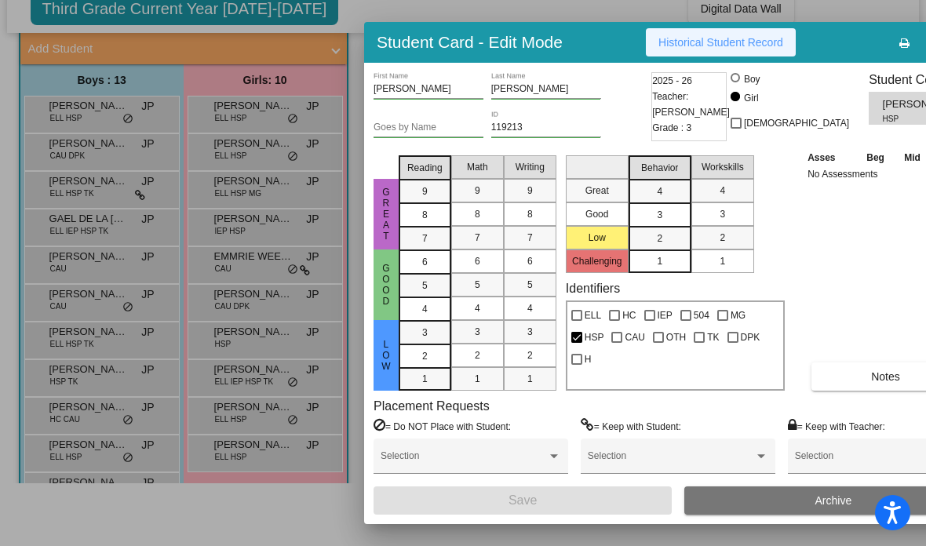
click at [643, 47] on span "Historical Student Record" at bounding box center [720, 42] width 125 height 13
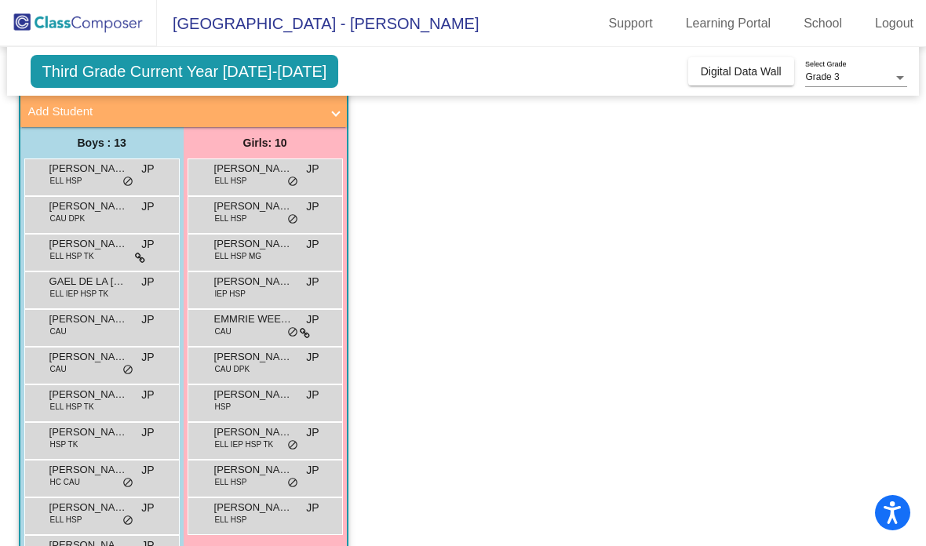
click at [232, 424] on span "[PERSON_NAME]" at bounding box center [253, 432] width 78 height 16
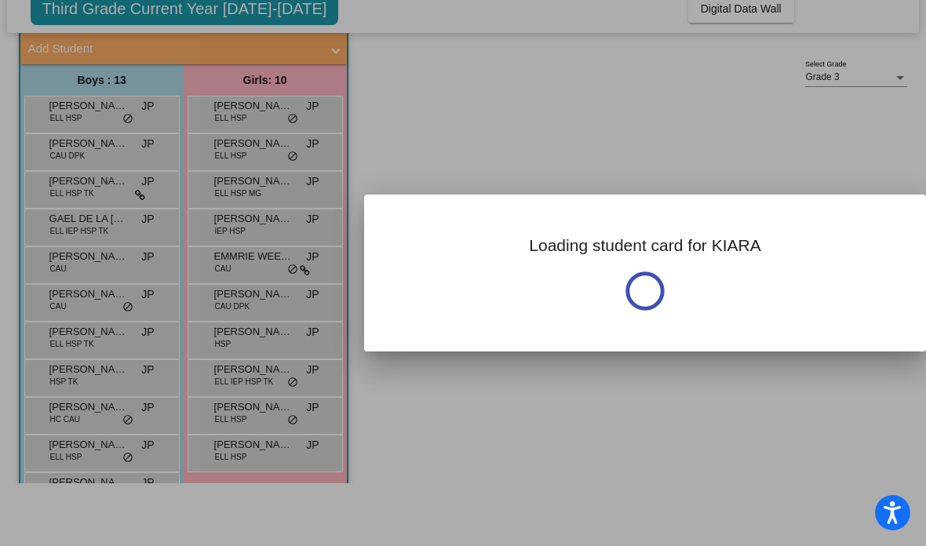
scroll to position [0, 0]
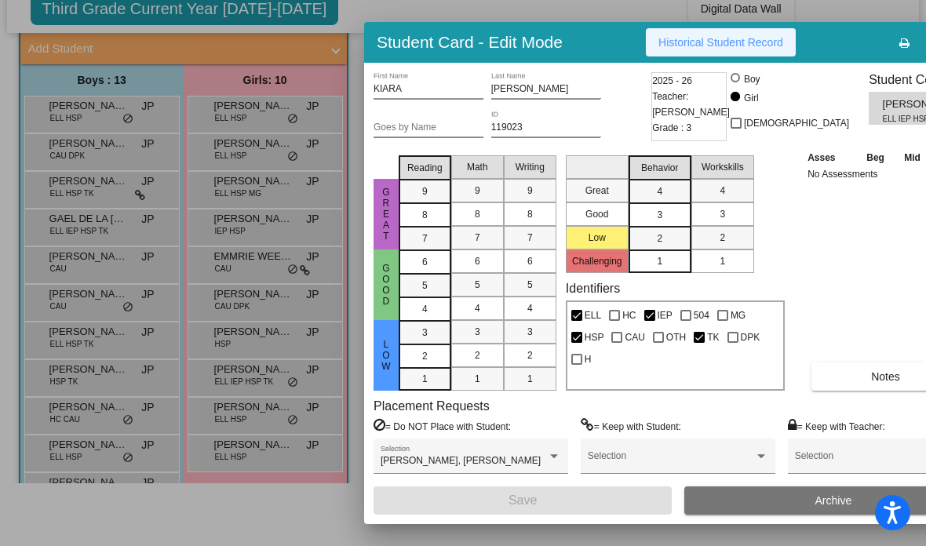
click at [643, 44] on span "Historical Student Record" at bounding box center [720, 42] width 125 height 13
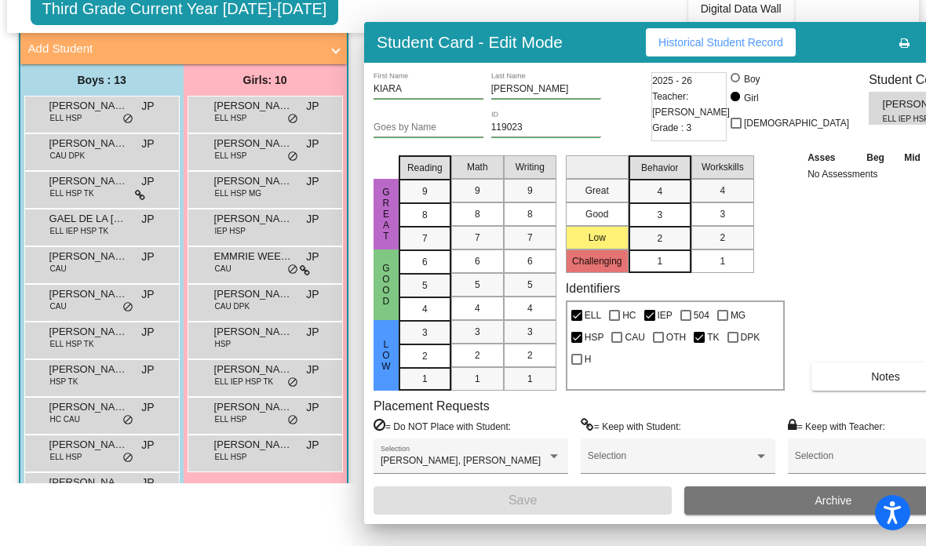
scroll to position [63, 0]
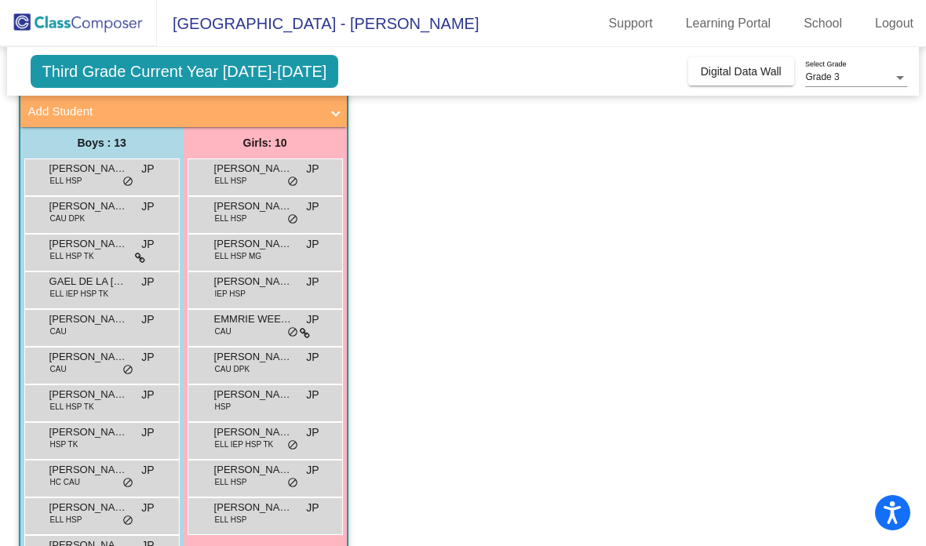
click at [238, 462] on span "[PERSON_NAME]" at bounding box center [253, 470] width 78 height 16
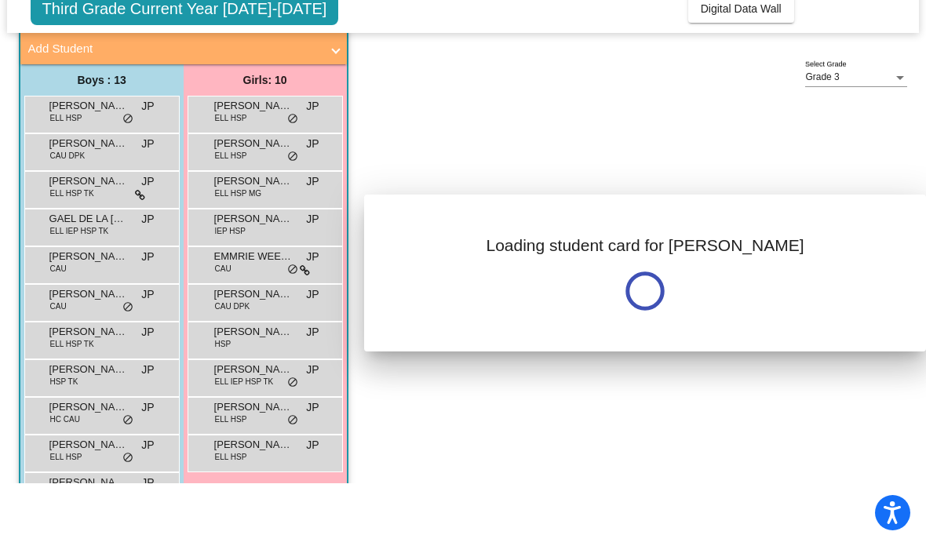
scroll to position [0, 0]
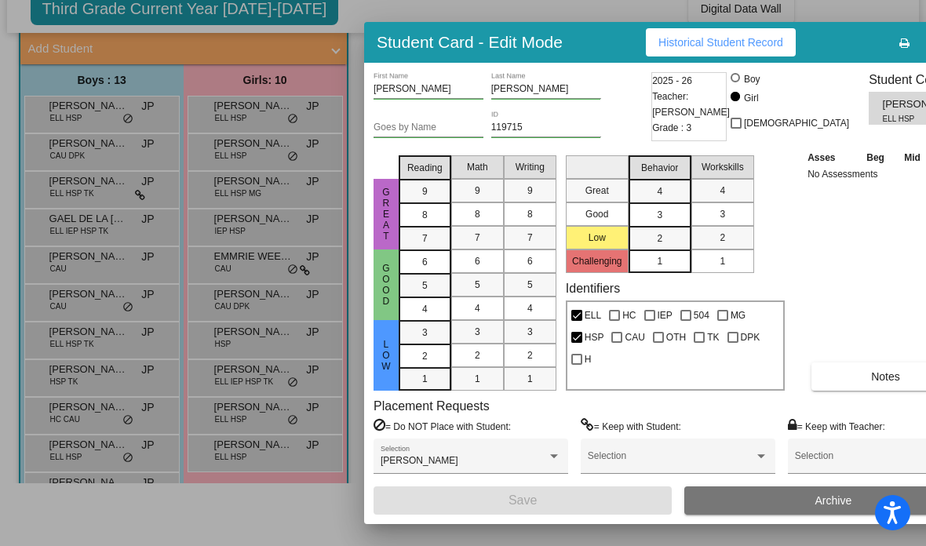
click at [643, 43] on span "Historical Student Record" at bounding box center [720, 42] width 125 height 13
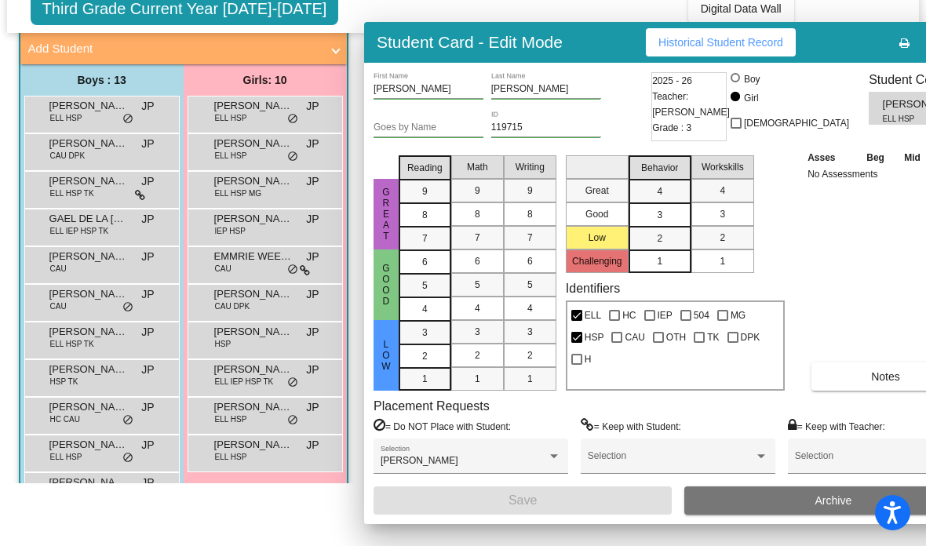
scroll to position [63, 0]
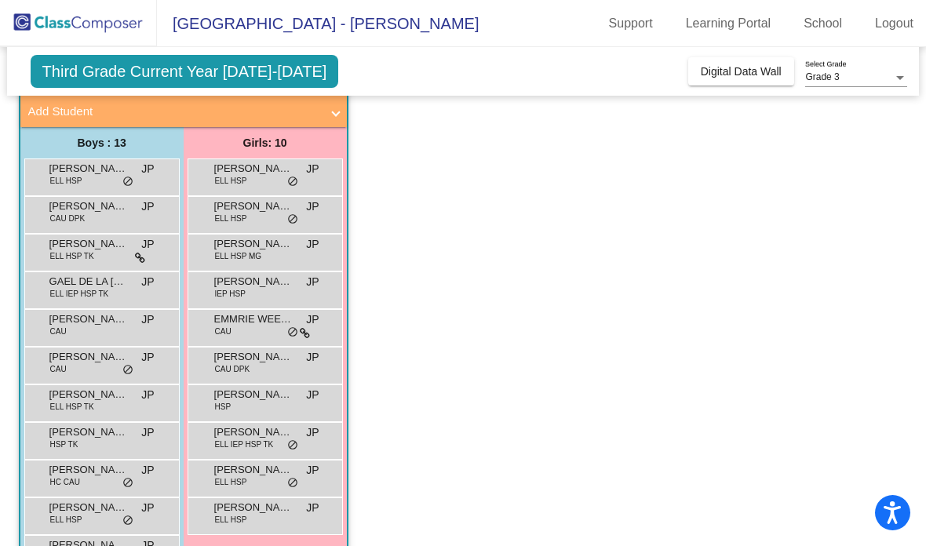
click at [232, 500] on span "[PERSON_NAME]" at bounding box center [253, 508] width 78 height 16
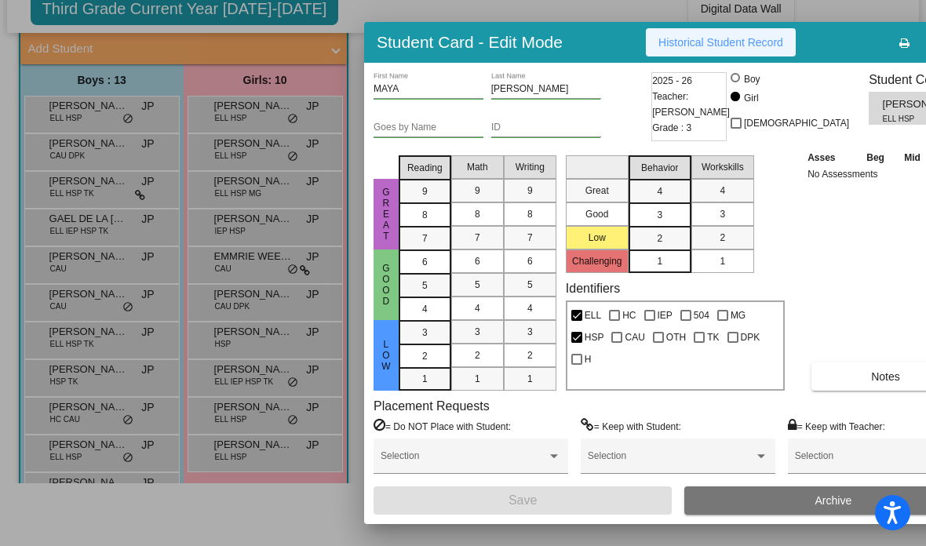
click at [643, 45] on span "Historical Student Record" at bounding box center [720, 42] width 125 height 13
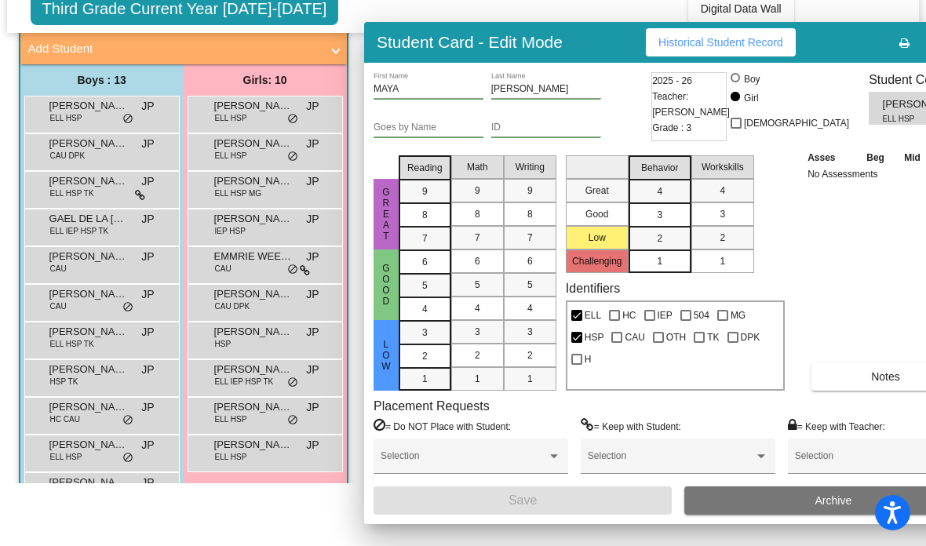
scroll to position [63, 0]
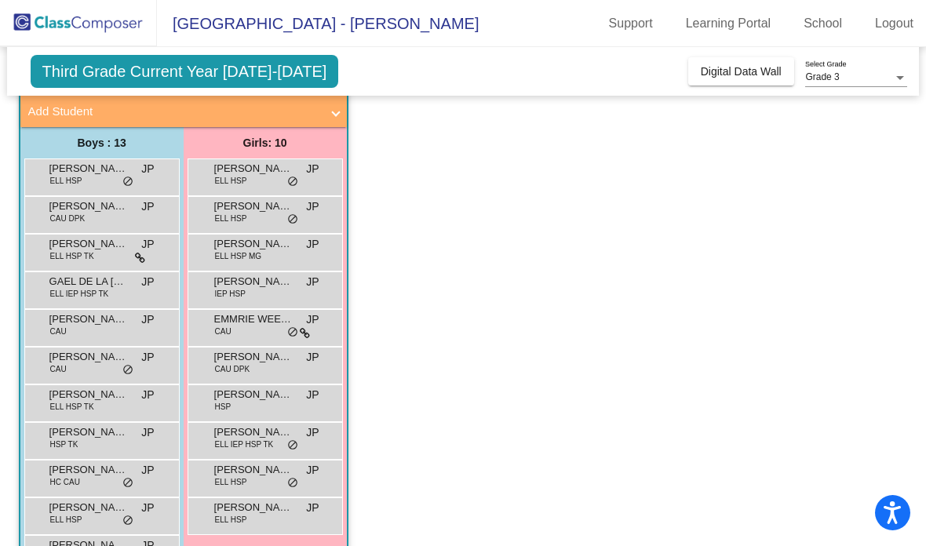
click at [82, 236] on span "[PERSON_NAME]" at bounding box center [88, 244] width 78 height 16
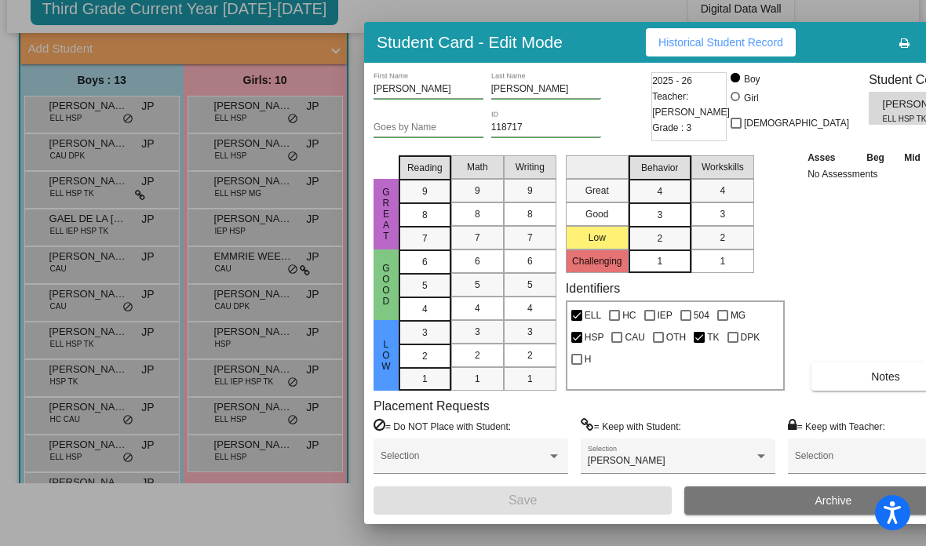
click at [643, 49] on button "Historical Student Record" at bounding box center [721, 42] width 150 height 28
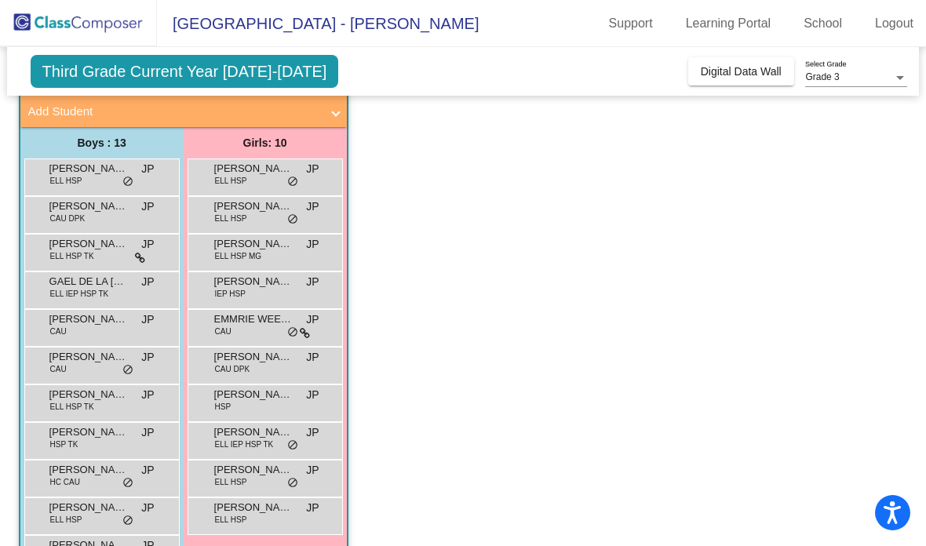
scroll to position [63, 0]
click at [85, 424] on span "[PERSON_NAME]" at bounding box center [88, 432] width 78 height 16
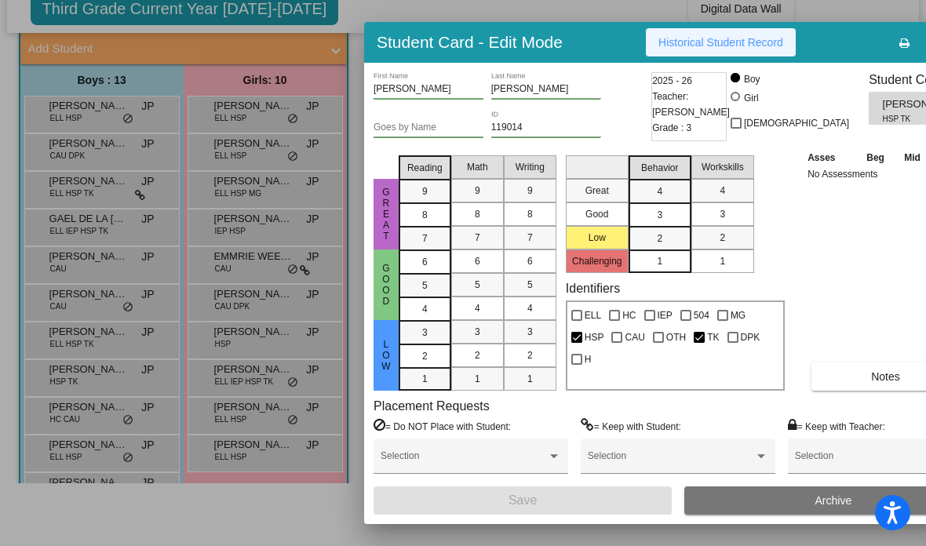
click at [643, 42] on span "Historical Student Record" at bounding box center [720, 42] width 125 height 13
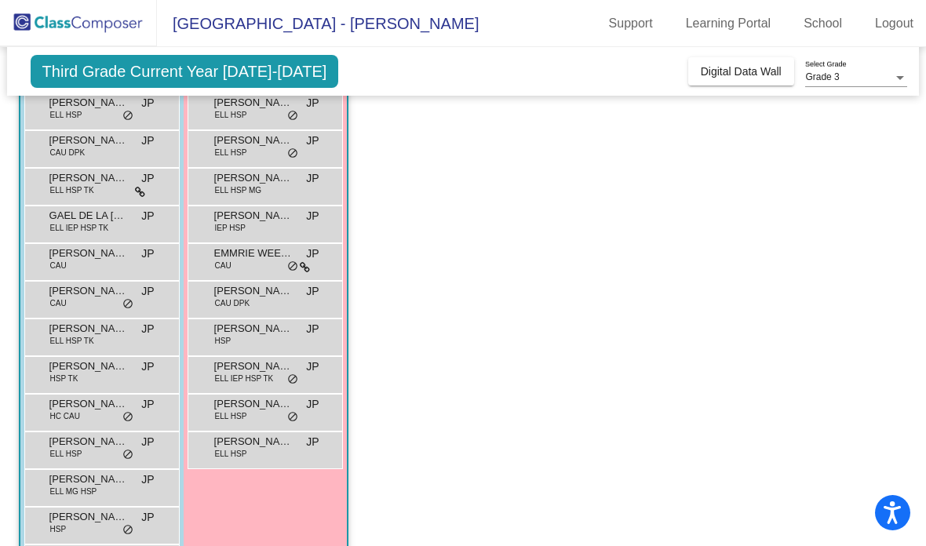
scroll to position [157, 0]
click at [65, 525] on span "HSP" at bounding box center [58, 531] width 16 height 12
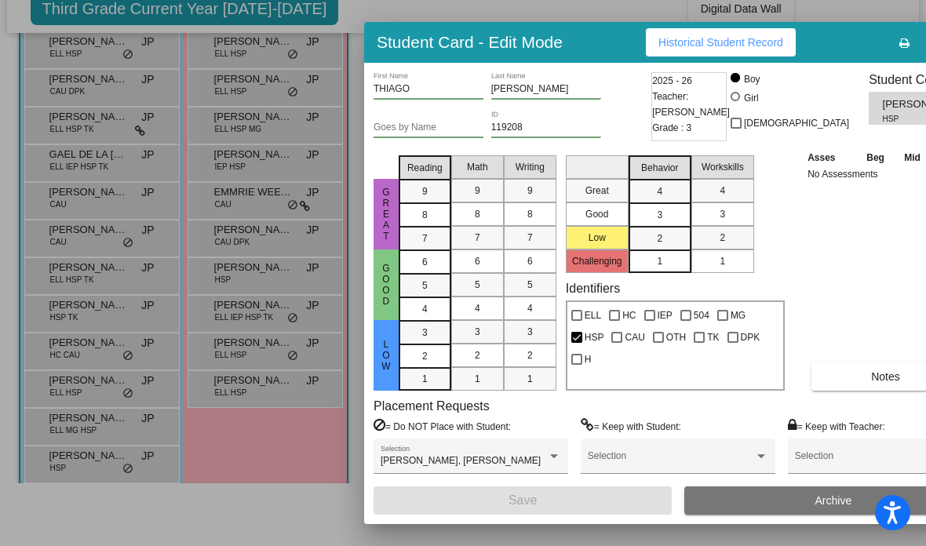
click at [643, 49] on button "Historical Student Record" at bounding box center [721, 42] width 150 height 28
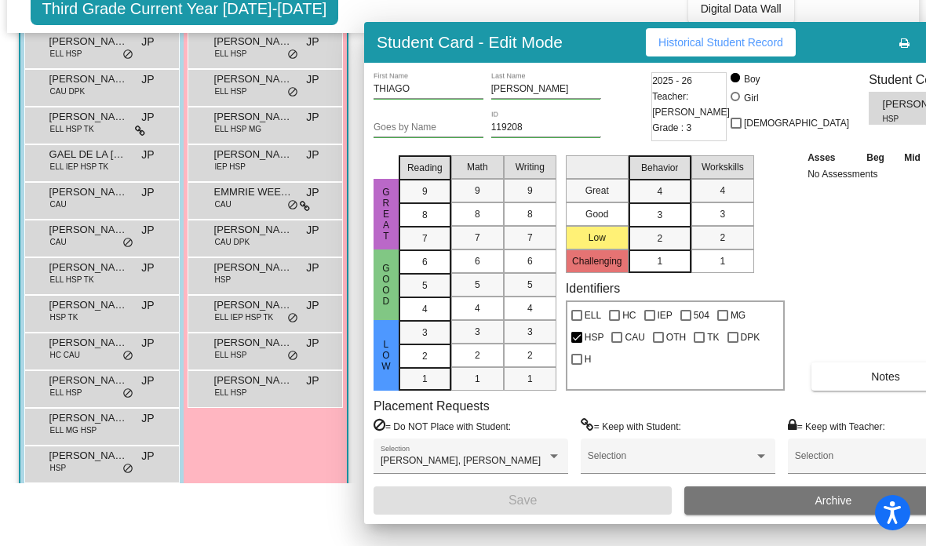
scroll to position [63, 0]
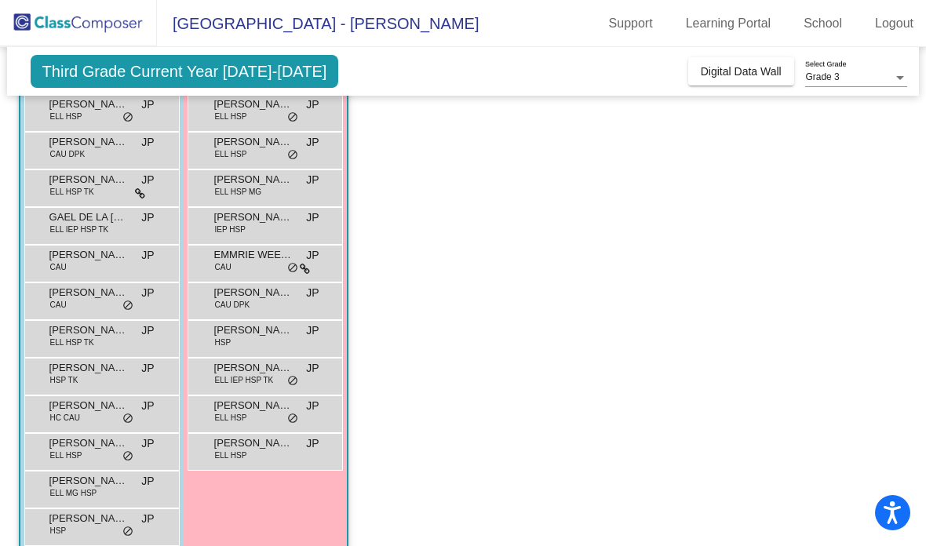
click at [242, 285] on span "[PERSON_NAME]" at bounding box center [253, 293] width 78 height 16
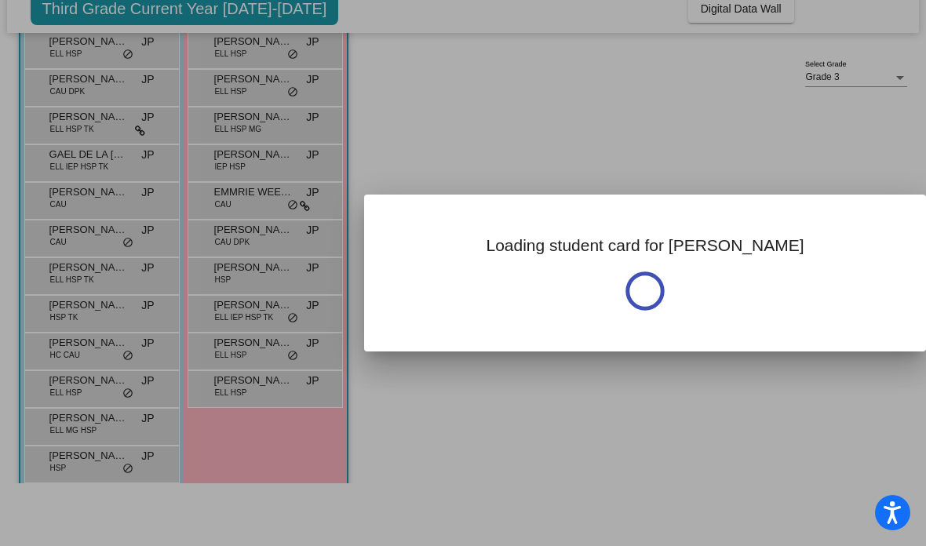
scroll to position [0, 0]
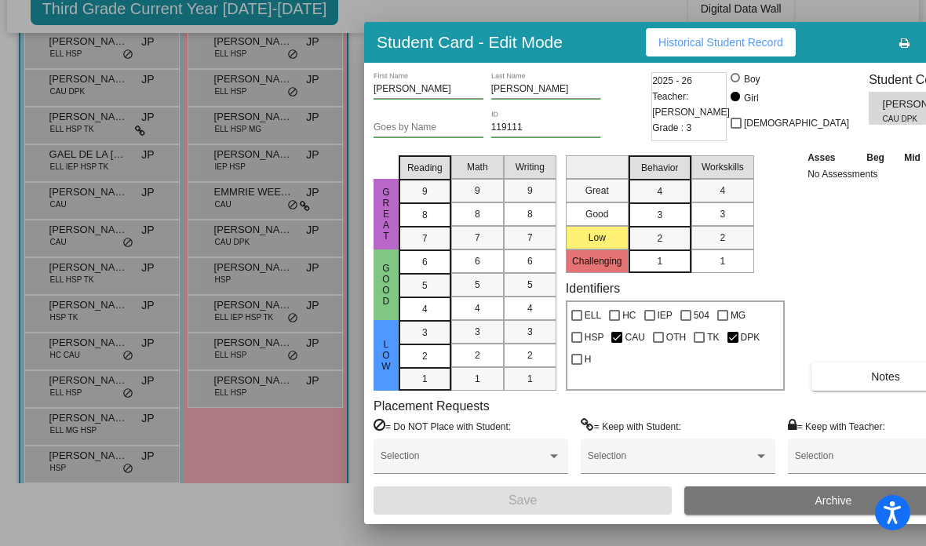
click at [643, 37] on span "Historical Student Record" at bounding box center [720, 42] width 125 height 13
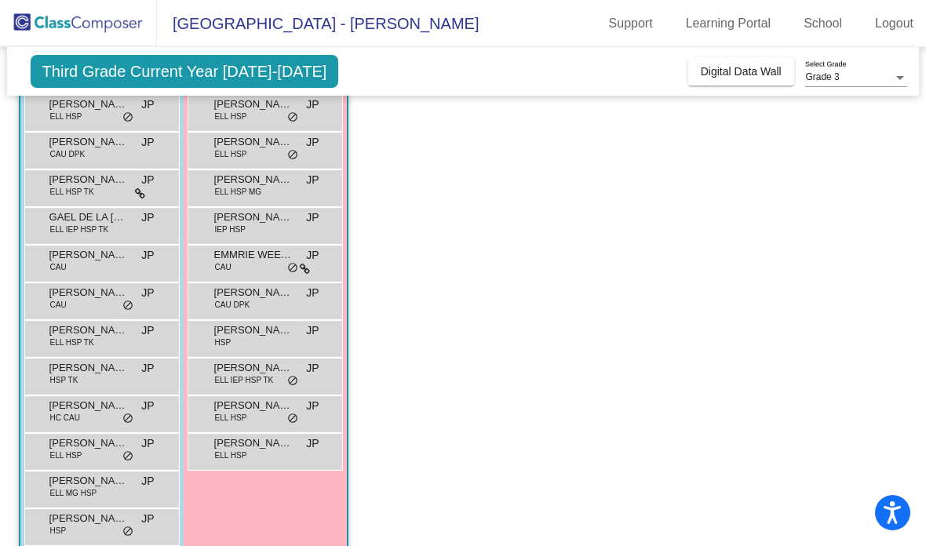
scroll to position [63, 0]
click at [79, 209] on span "GAEL DE LA [PERSON_NAME]" at bounding box center [88, 217] width 78 height 16
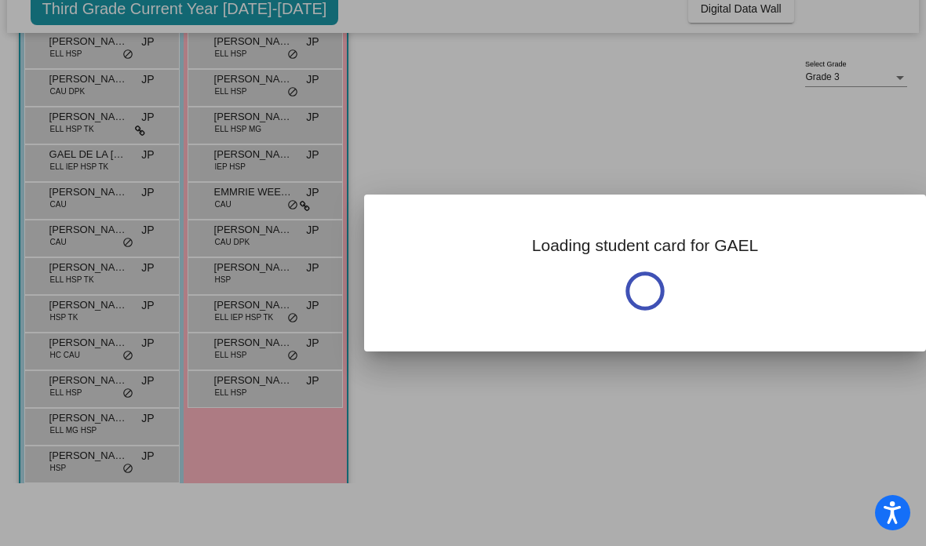
scroll to position [0, 0]
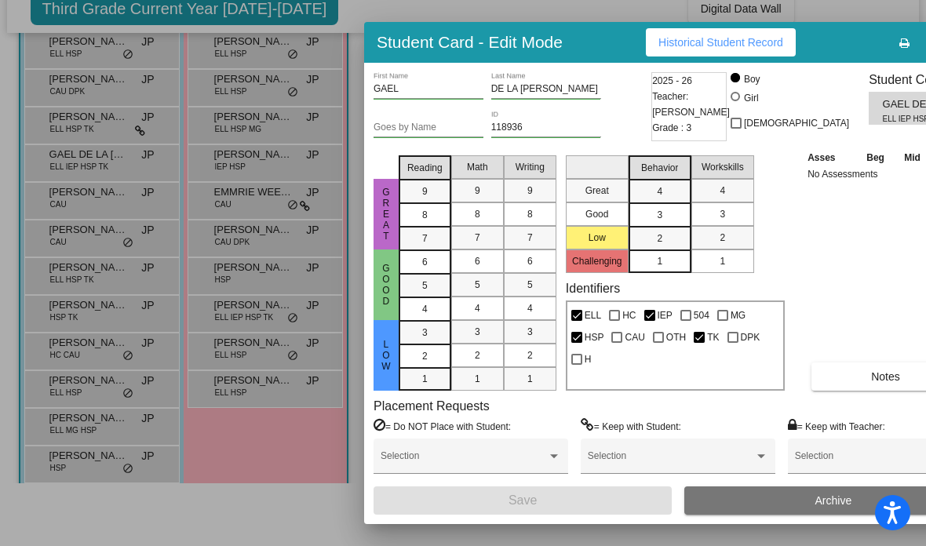
click at [643, 44] on span "Historical Student Record" at bounding box center [720, 42] width 125 height 13
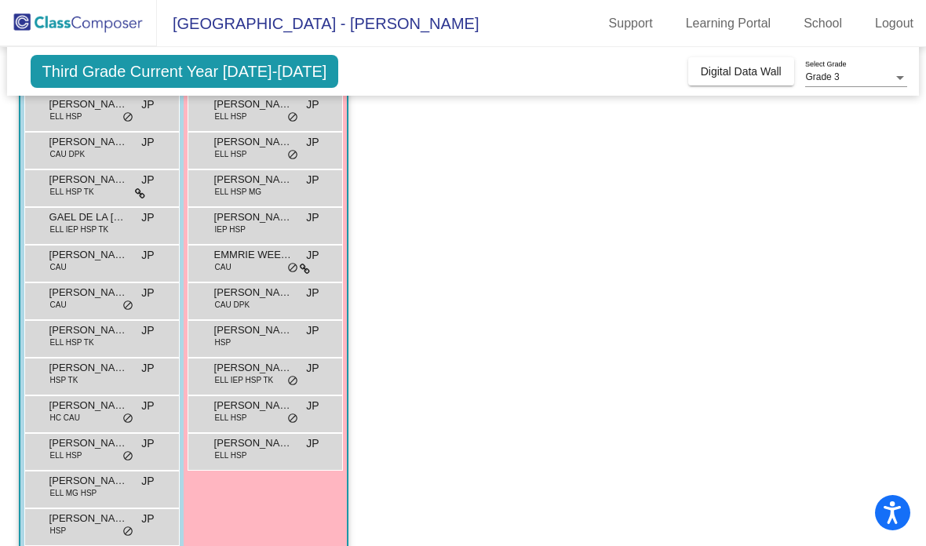
scroll to position [63, 0]
click at [90, 247] on span "[PERSON_NAME]" at bounding box center [88, 255] width 78 height 16
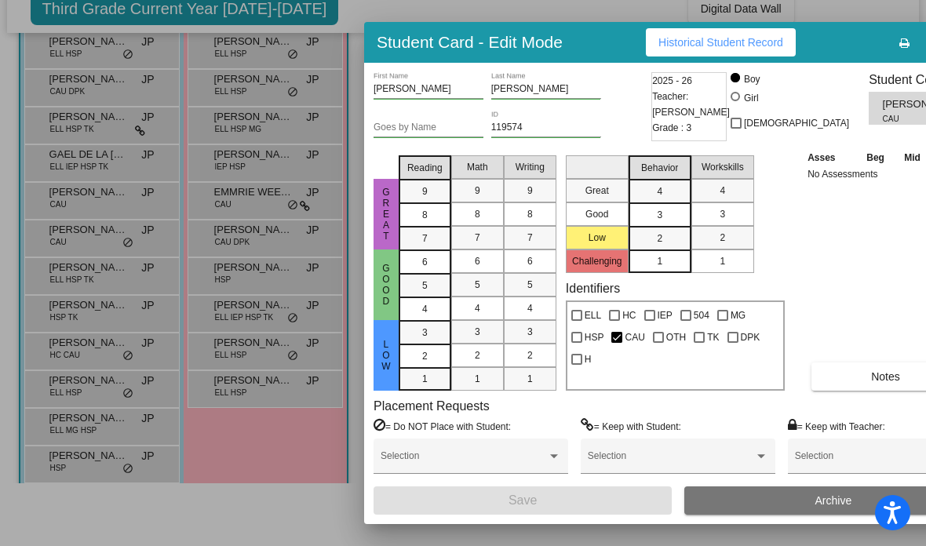
click at [643, 40] on span "Historical Student Record" at bounding box center [720, 42] width 125 height 13
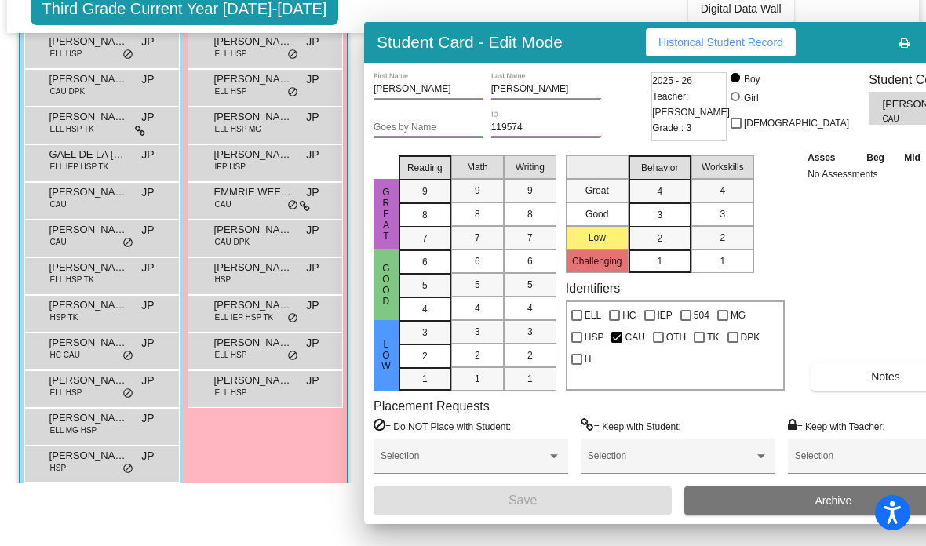
scroll to position [63, 0]
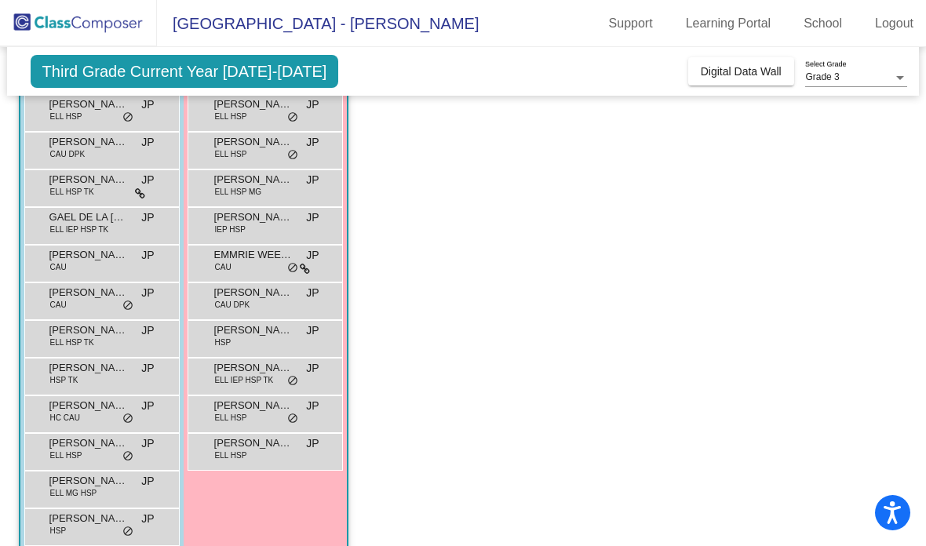
click at [246, 322] on span "[PERSON_NAME]" at bounding box center [253, 330] width 78 height 16
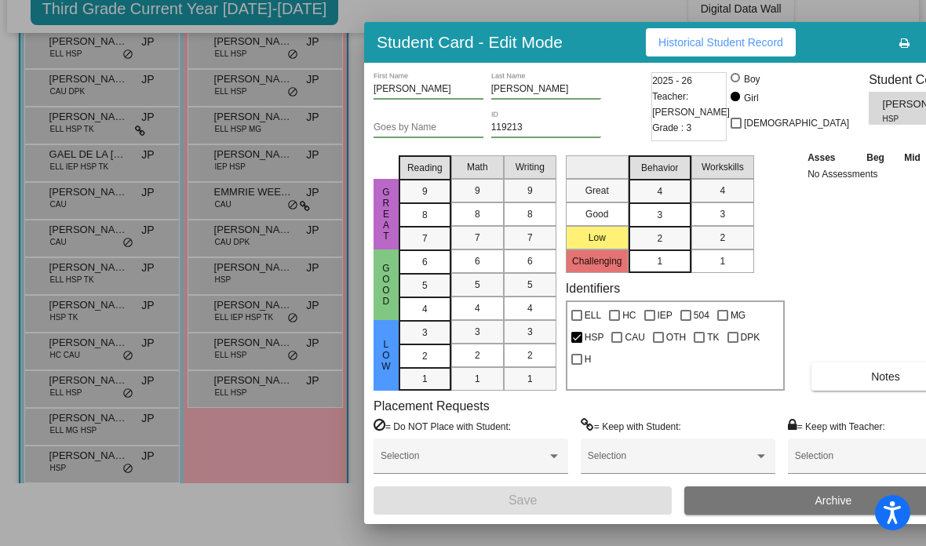
click at [643, 36] on span "Historical Student Record" at bounding box center [720, 42] width 125 height 13
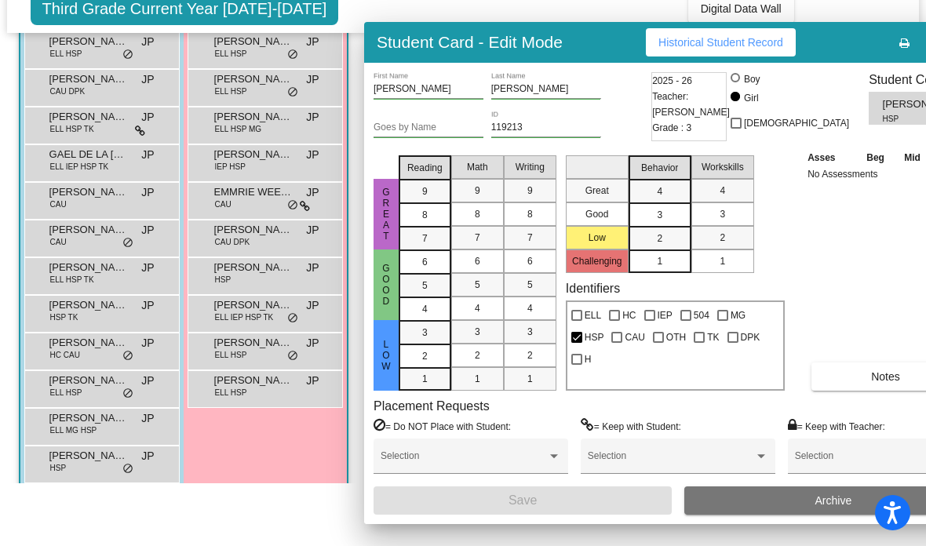
scroll to position [63, 0]
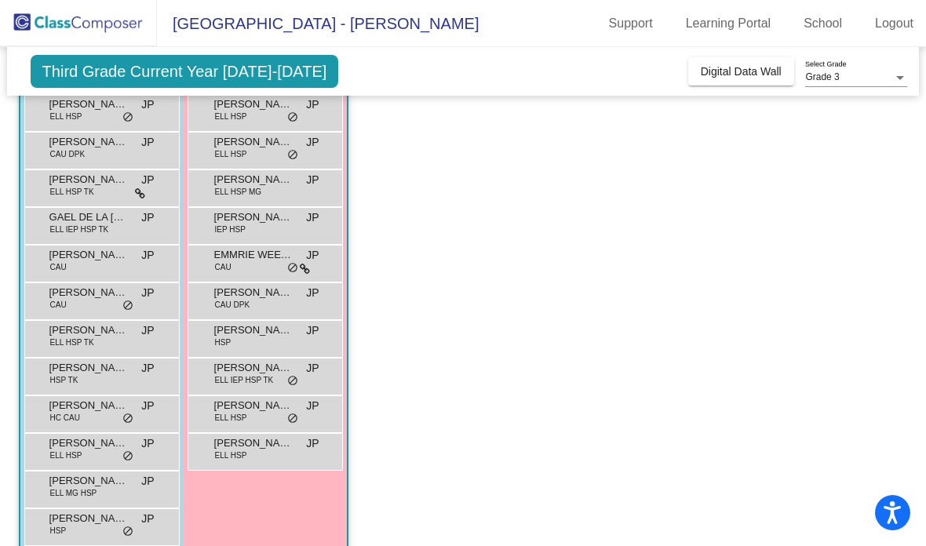
click at [81, 337] on span "ELL HSP TK" at bounding box center [72, 343] width 44 height 12
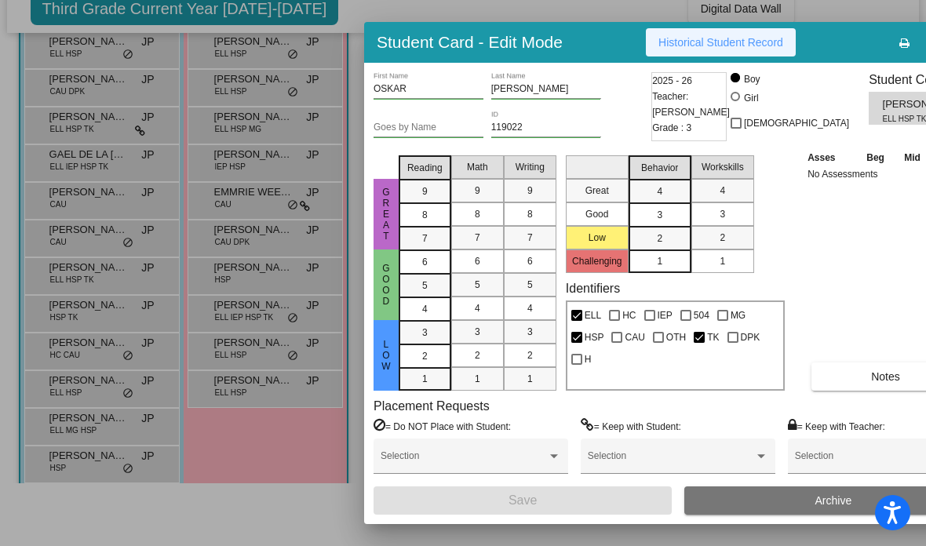
click at [643, 45] on span "Historical Student Record" at bounding box center [720, 42] width 125 height 13
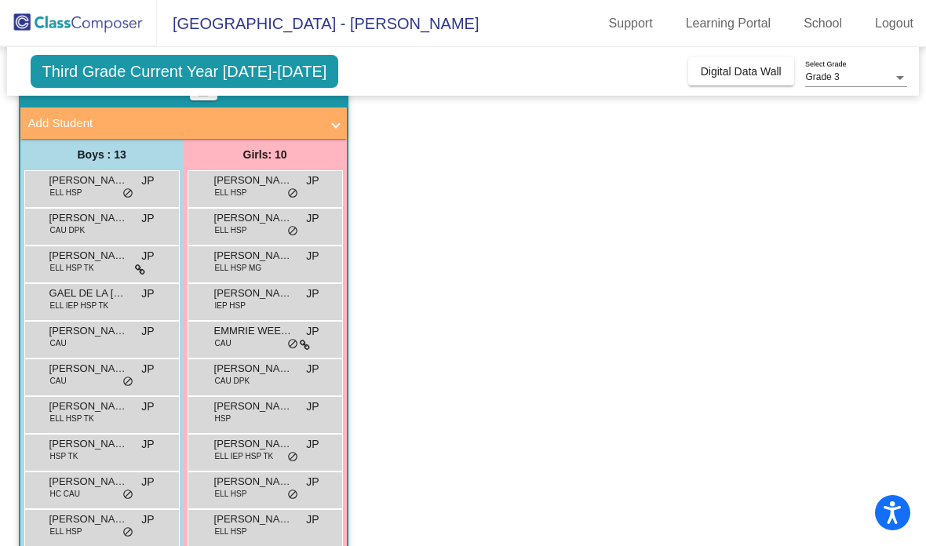
scroll to position [65, 0]
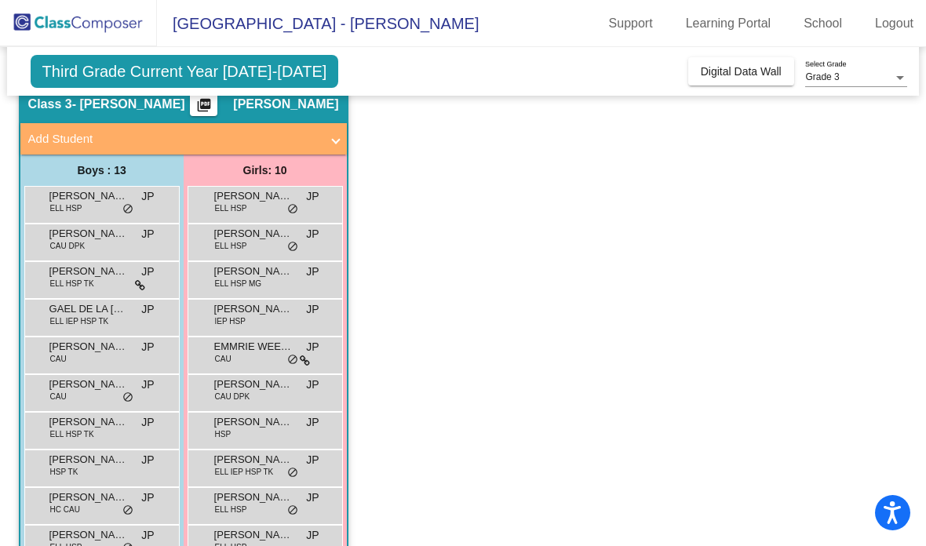
click at [78, 188] on span "[PERSON_NAME]" at bounding box center [88, 196] width 78 height 16
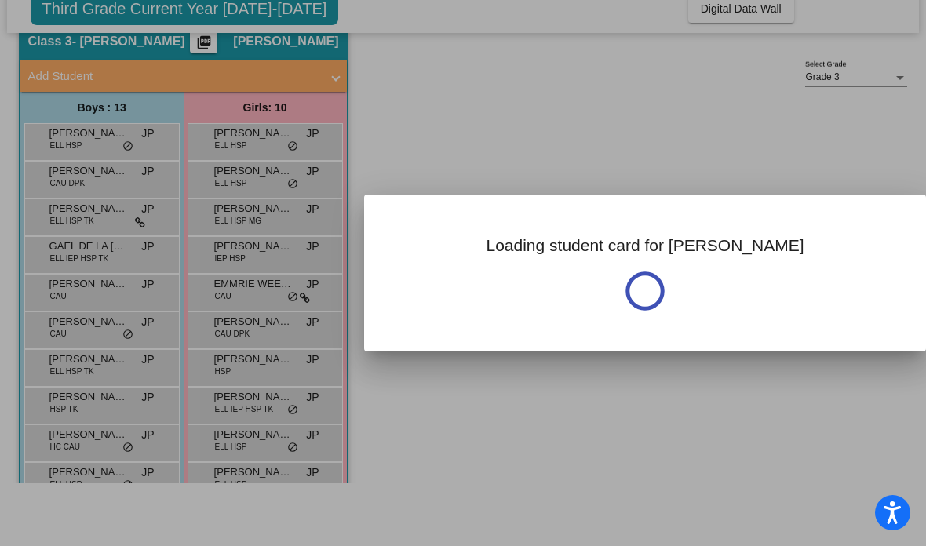
scroll to position [0, 0]
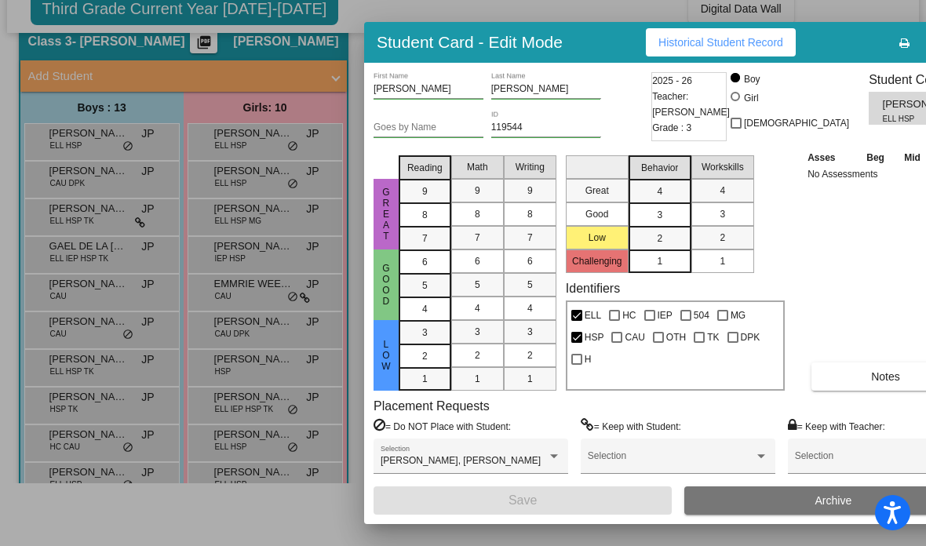
click at [643, 42] on span "Historical Student Record" at bounding box center [720, 42] width 125 height 13
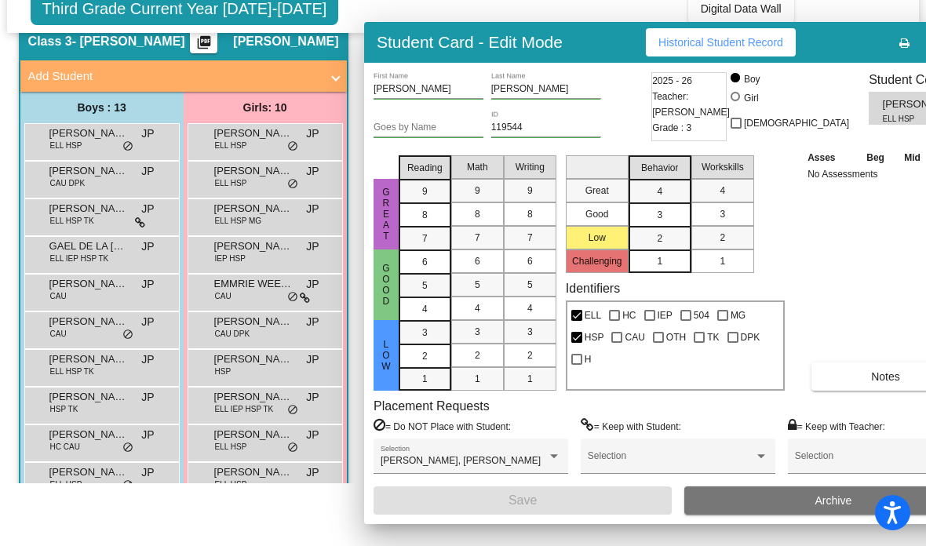
scroll to position [63, 0]
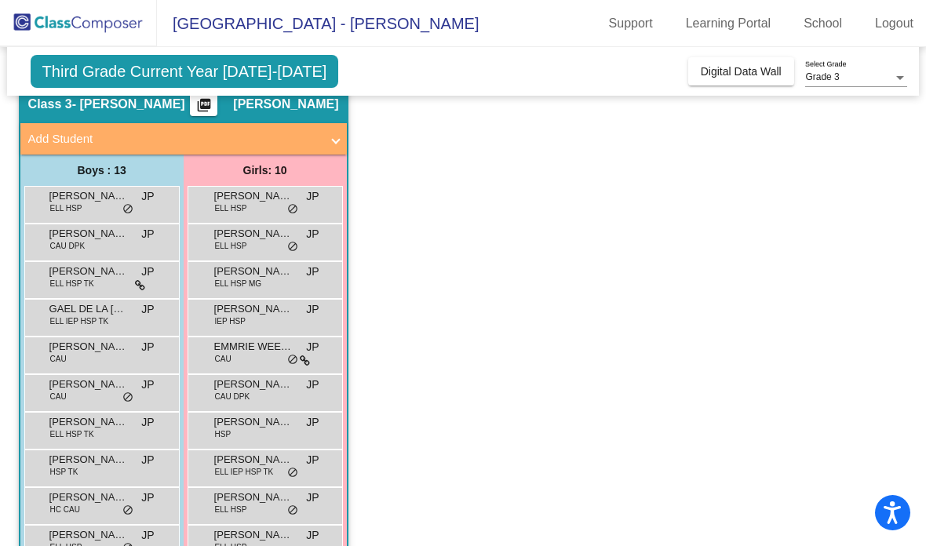
click at [239, 188] on span "[PERSON_NAME]" at bounding box center [253, 196] width 78 height 16
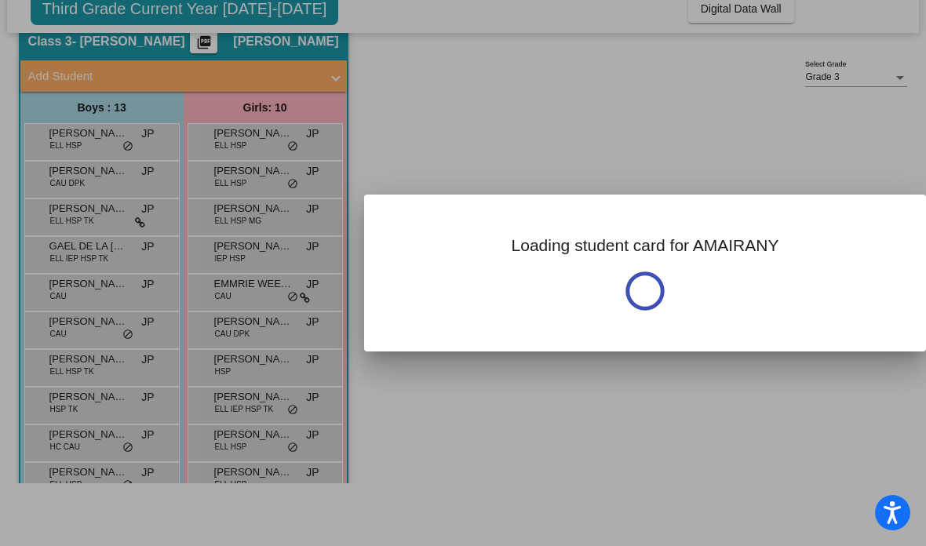
scroll to position [0, 0]
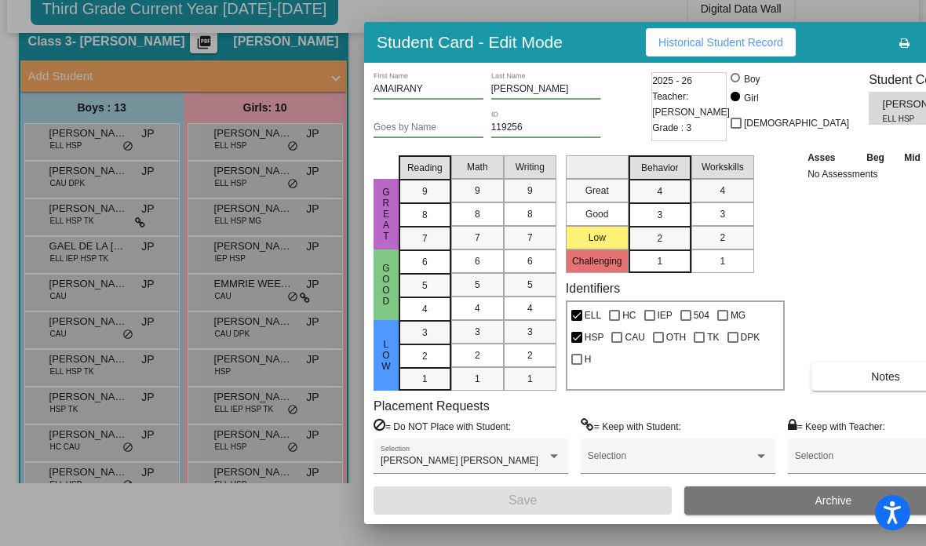
click at [643, 41] on span "Historical Student Record" at bounding box center [720, 42] width 125 height 13
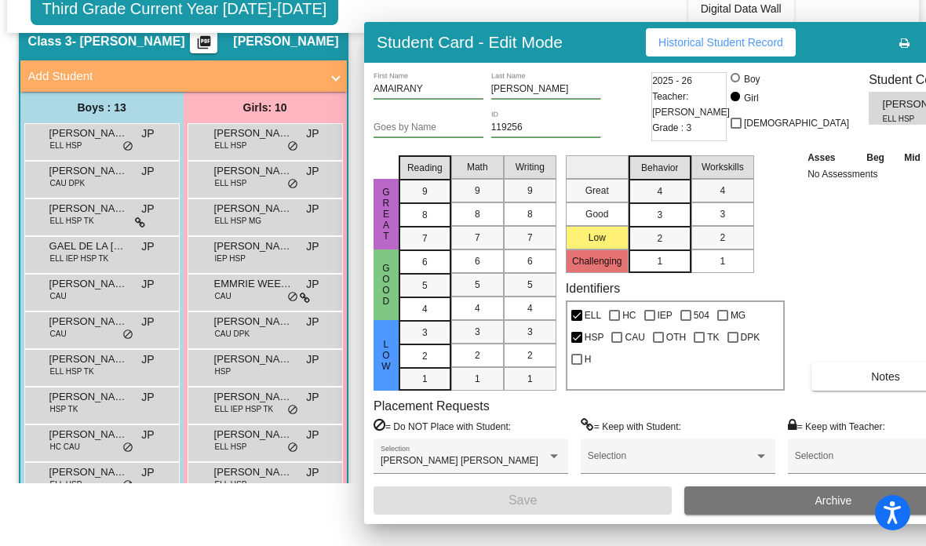
scroll to position [63, 0]
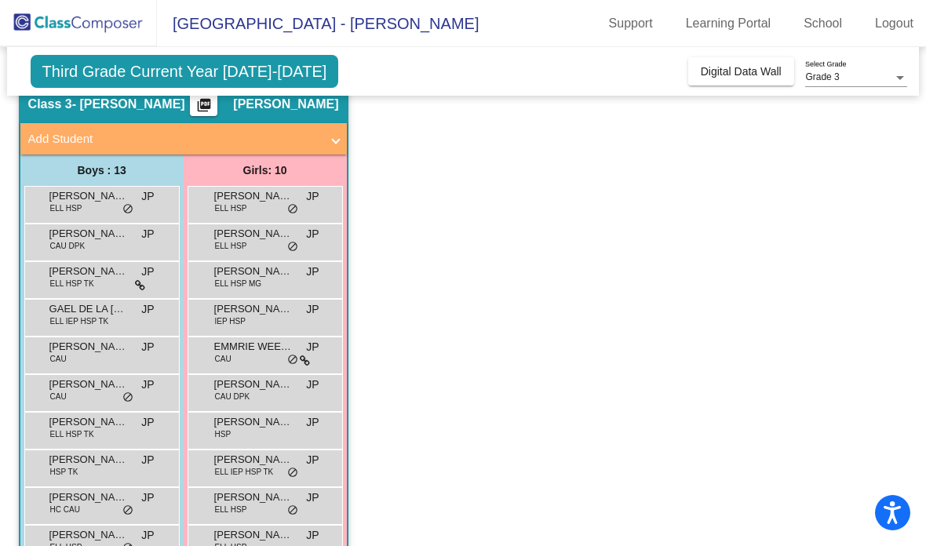
click at [242, 278] on span "ELL HSP MG" at bounding box center [238, 284] width 46 height 12
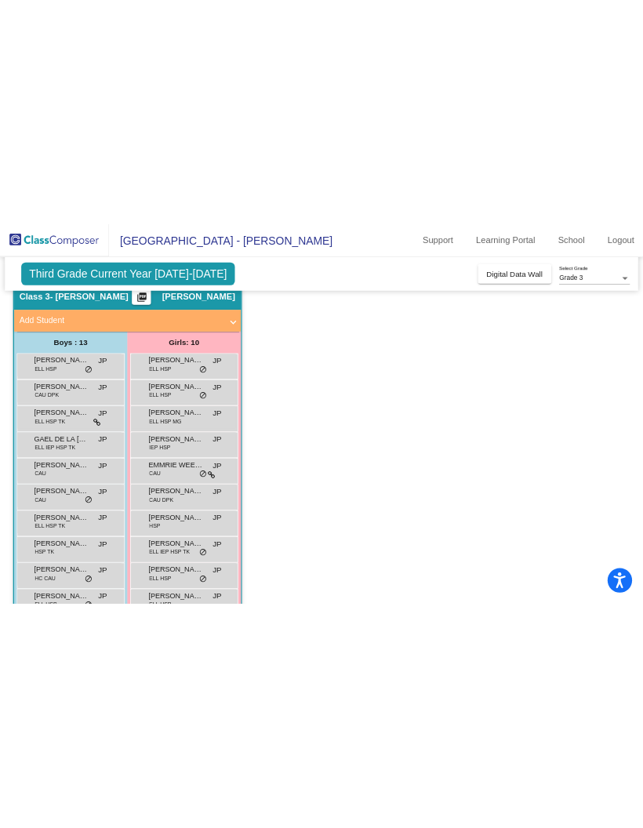
scroll to position [0, 0]
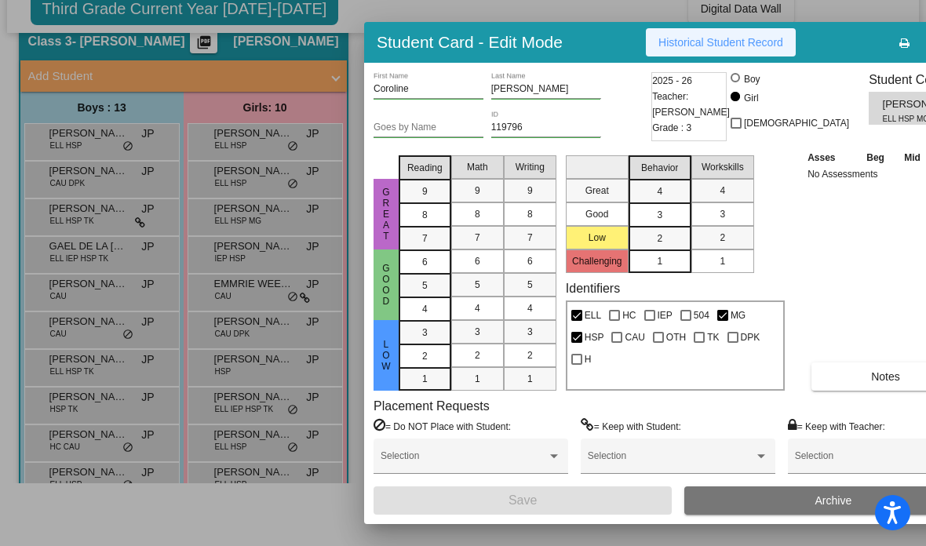
click at [643, 38] on span "Historical Student Record" at bounding box center [720, 42] width 125 height 13
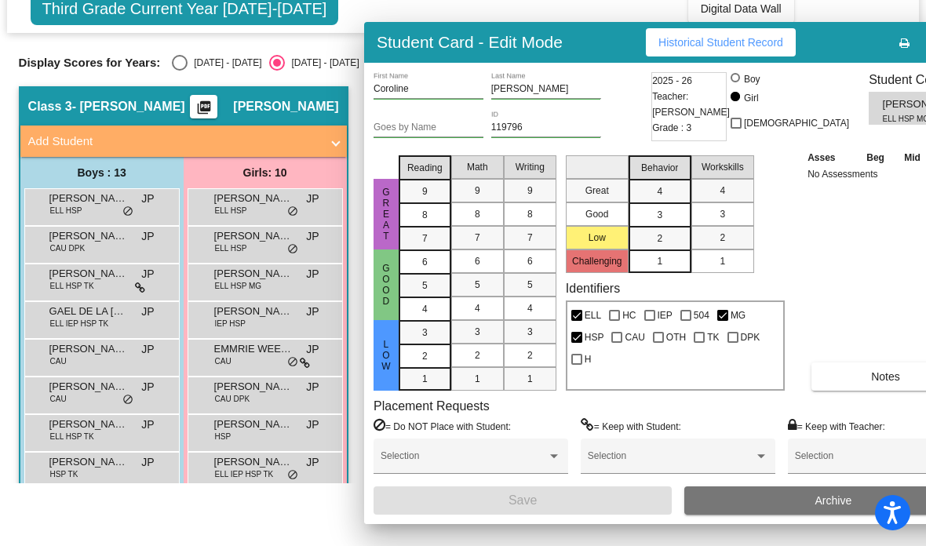
scroll to position [63, 0]
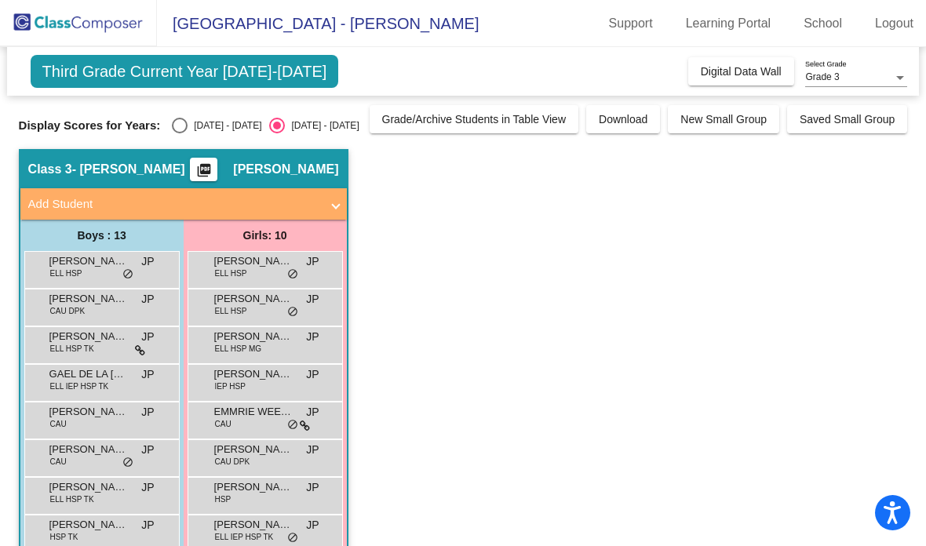
click at [71, 291] on span "[PERSON_NAME]" at bounding box center [88, 299] width 78 height 16
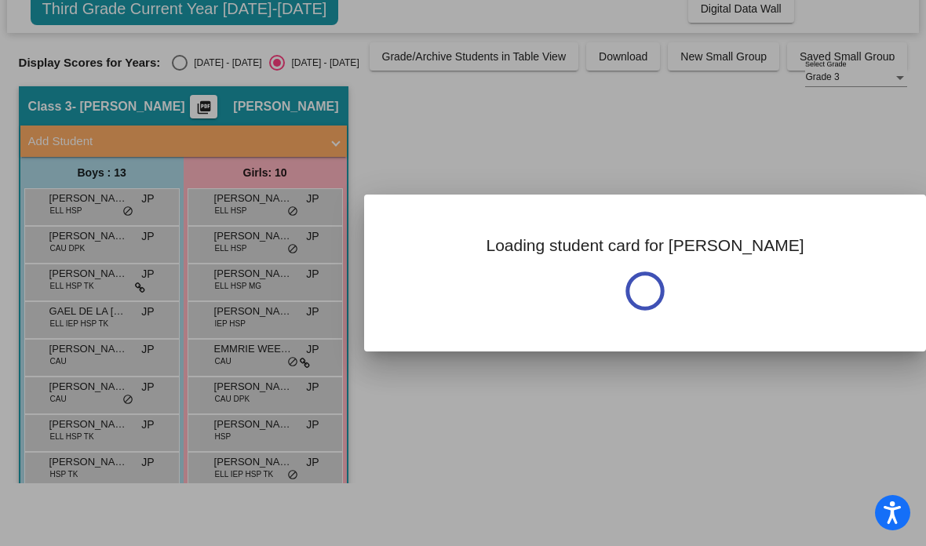
scroll to position [0, 0]
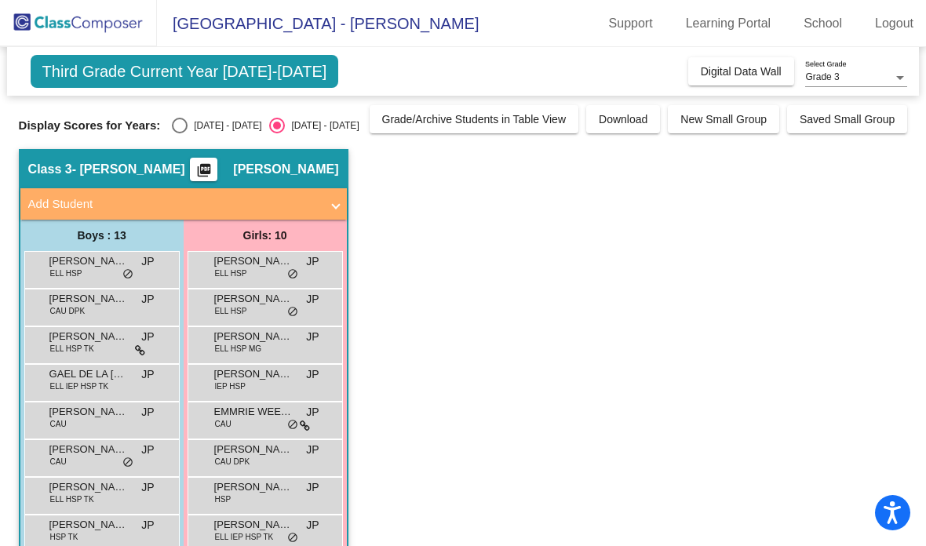
scroll to position [63, 0]
